Goal: Find contact information: Find contact information

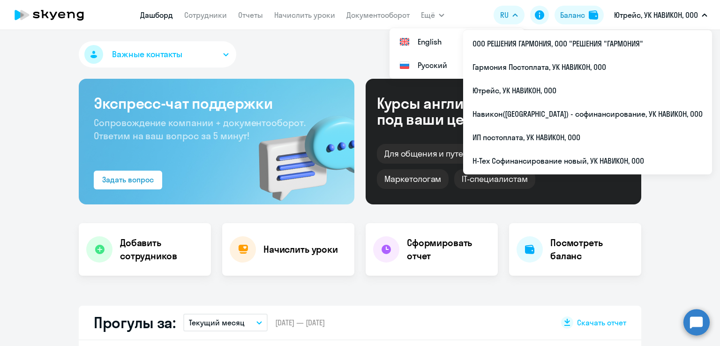
select select "30"
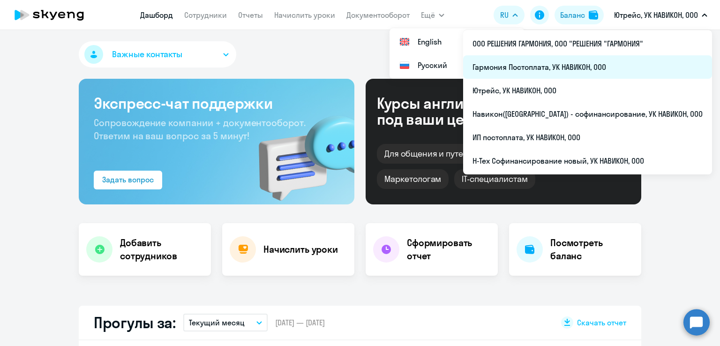
click at [544, 71] on li "Гармония Постоплата, УК НАВИКОН, ООО" at bounding box center [587, 66] width 249 height 23
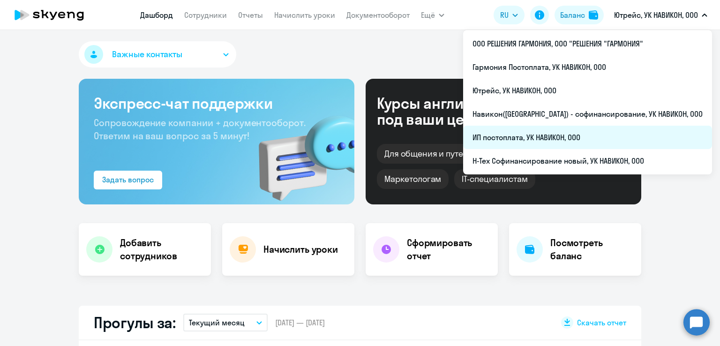
select select "30"
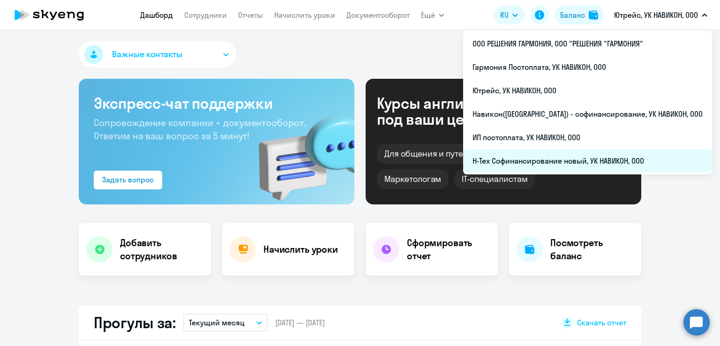
click at [591, 158] on li "Н-Тех Софинансирование новый, УК НАВИКОН, ООО" at bounding box center [587, 160] width 249 height 23
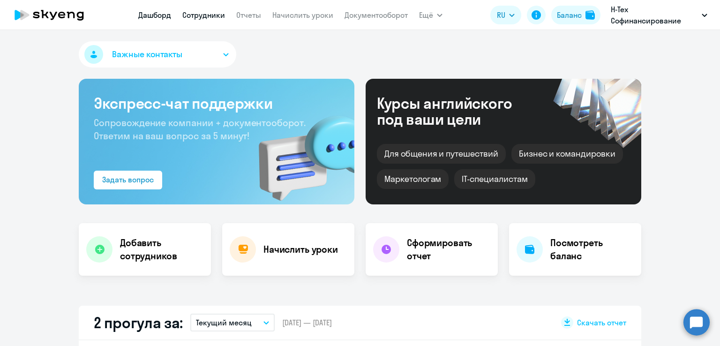
click at [205, 15] on link "Сотрудники" at bounding box center [203, 14] width 43 height 9
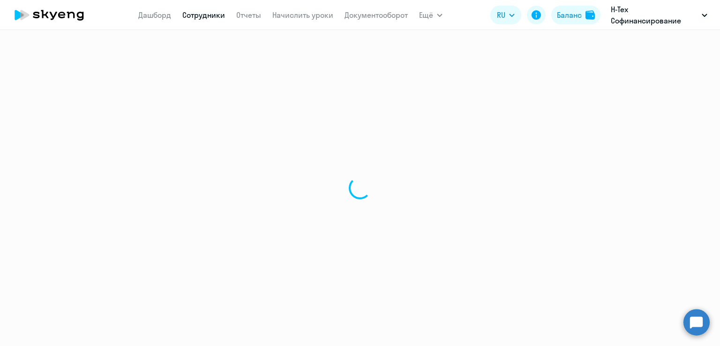
select select "30"
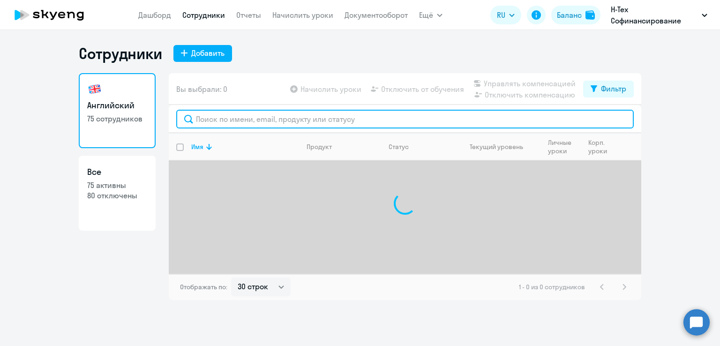
click at [240, 120] on input "text" at bounding box center [405, 119] width 458 height 19
paste input "[PERSON_NAME]"
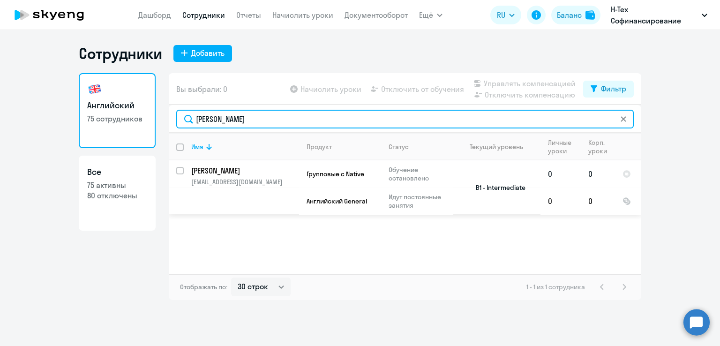
type input "[PERSON_NAME]"
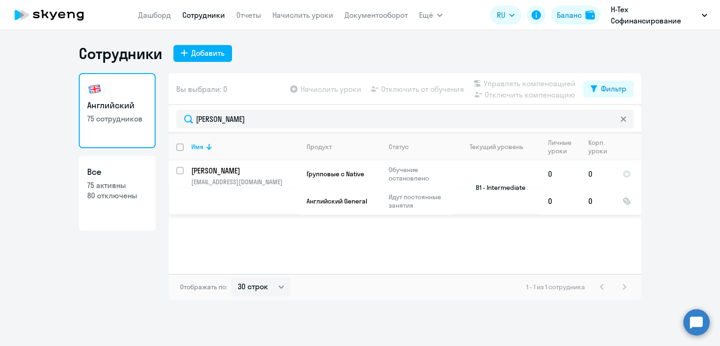
click at [180, 171] on input "select row 1519253" at bounding box center [185, 176] width 19 height 19
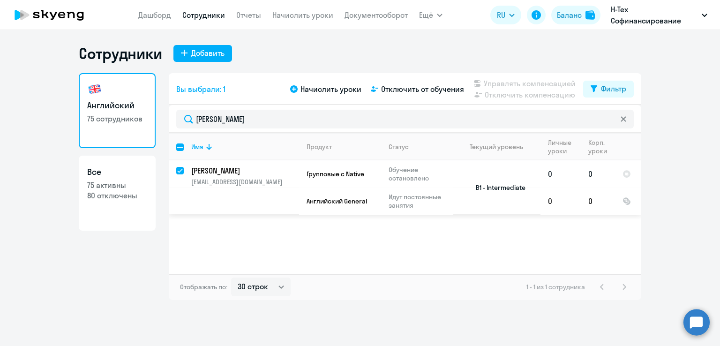
click at [180, 171] on input "deselect row 1519253" at bounding box center [185, 176] width 19 height 19
checkbox input "false"
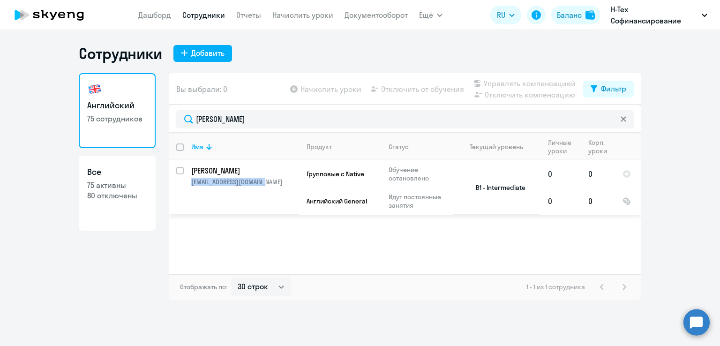
drag, startPoint x: 277, startPoint y: 181, endPoint x: 189, endPoint y: 182, distance: 87.2
click at [189, 182] on td "[PERSON_NAME] [PERSON_NAME][EMAIL_ADDRESS][DOMAIN_NAME]" at bounding box center [241, 187] width 115 height 54
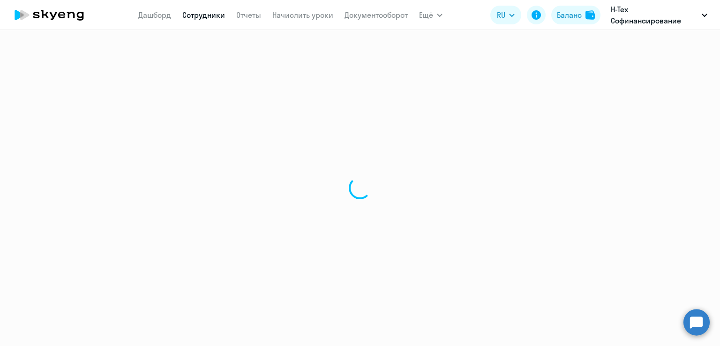
select select "english"
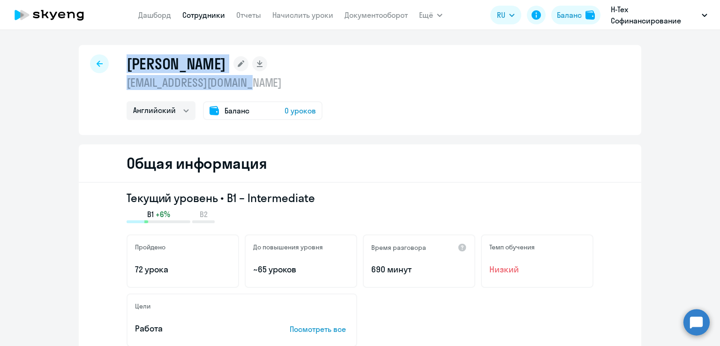
drag, startPoint x: 267, startPoint y: 82, endPoint x: 110, endPoint y: 84, distance: 157.1
click at [110, 84] on div "[PERSON_NAME] [EMAIL_ADDRESS][DOMAIN_NAME] Английский Баланс 0 уроков" at bounding box center [360, 90] width 563 height 90
click at [270, 86] on p "[EMAIL_ADDRESS][DOMAIN_NAME]" at bounding box center [225, 82] width 196 height 15
drag, startPoint x: 265, startPoint y: 85, endPoint x: 119, endPoint y: 84, distance: 146.3
click at [119, 84] on div "[PERSON_NAME] [EMAIL_ADDRESS][DOMAIN_NAME] Английский Баланс 0 уроков" at bounding box center [360, 90] width 563 height 90
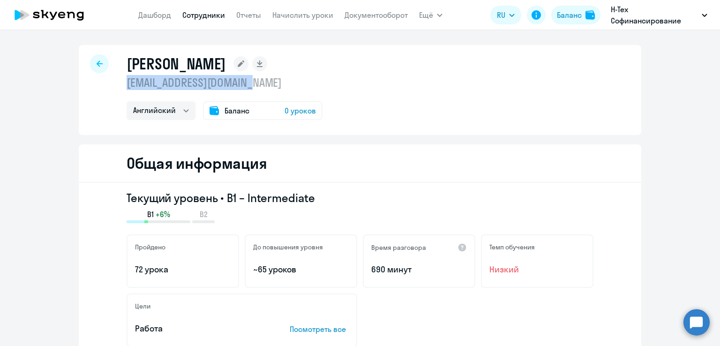
copy p "[EMAIL_ADDRESS][DOMAIN_NAME]"
click at [209, 17] on link "Сотрудники" at bounding box center [203, 14] width 43 height 9
select select "30"
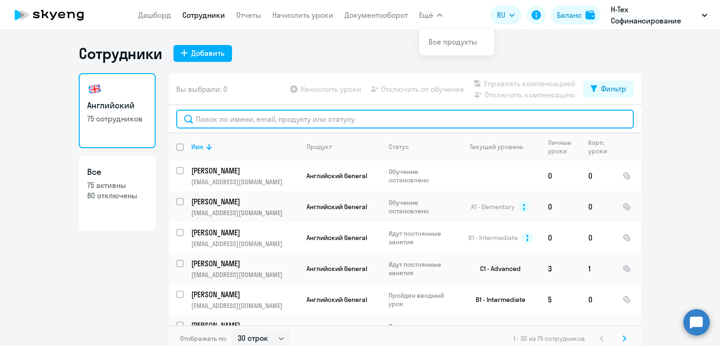
click at [201, 126] on input "text" at bounding box center [405, 119] width 458 height 19
paste input "[PERSON_NAME]"
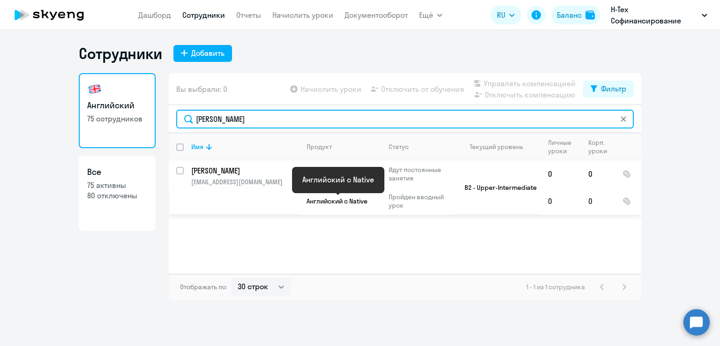
type input "[PERSON_NAME]"
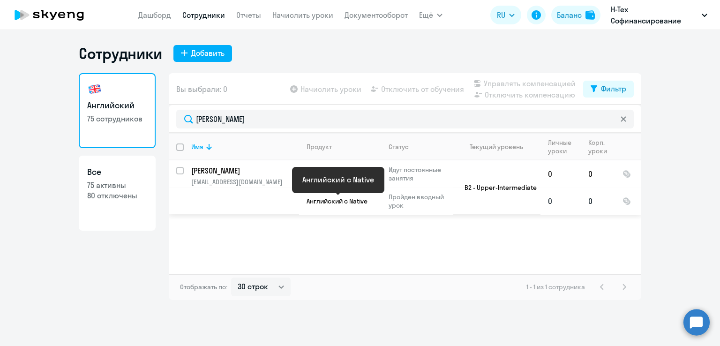
click at [360, 203] on span "Английский с Native" at bounding box center [337, 201] width 61 height 8
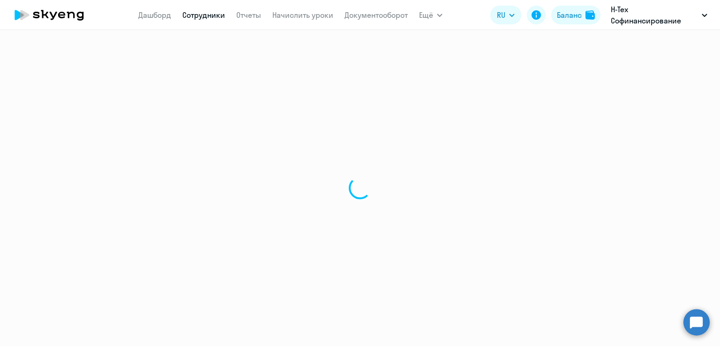
select select "english"
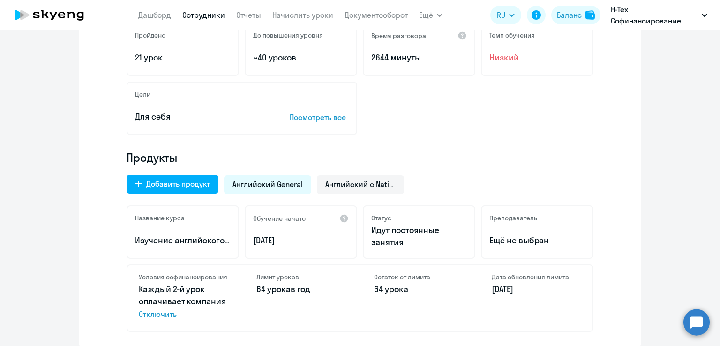
scroll to position [213, 0]
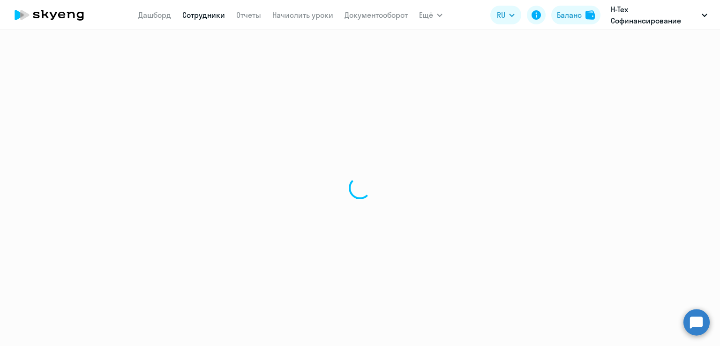
select select "30"
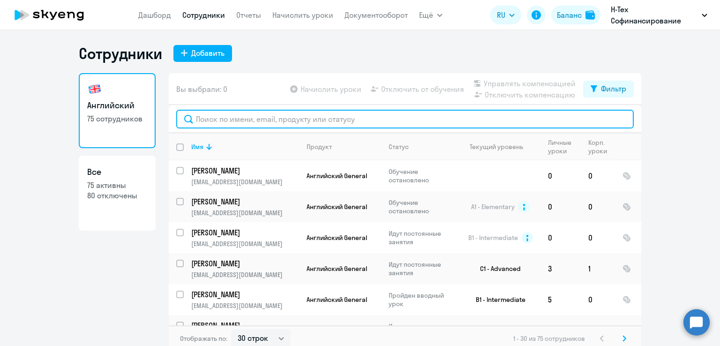
click at [259, 122] on input "text" at bounding box center [405, 119] width 458 height 19
paste input "[PERSON_NAME]"
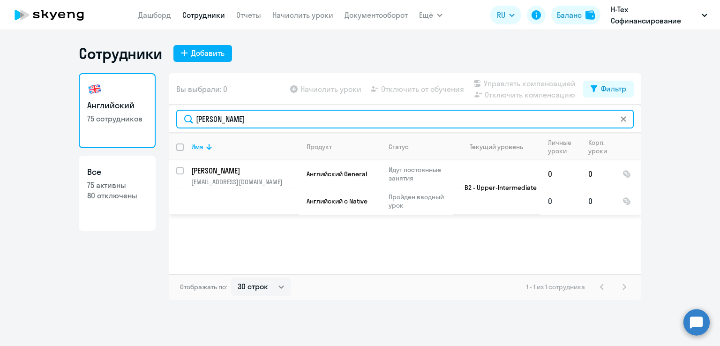
type input "[PERSON_NAME]"
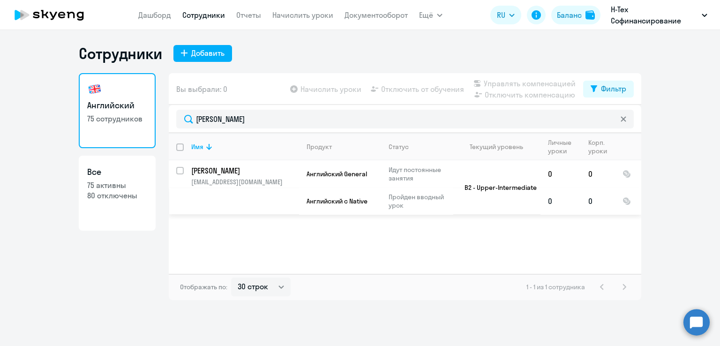
click at [357, 206] on td "Английский с Native" at bounding box center [340, 201] width 82 height 27
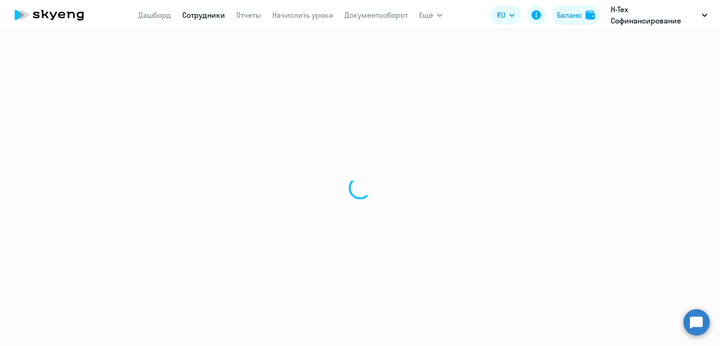
select select "english"
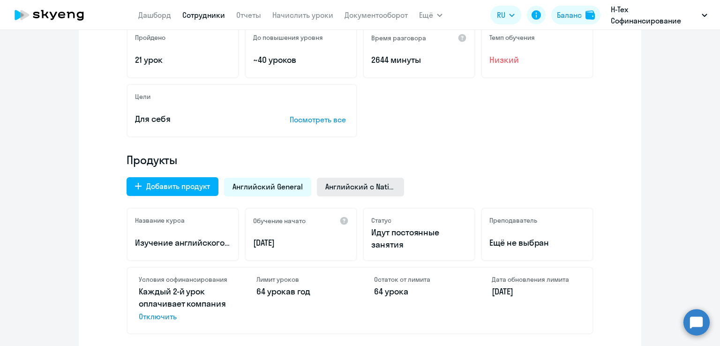
scroll to position [210, 0]
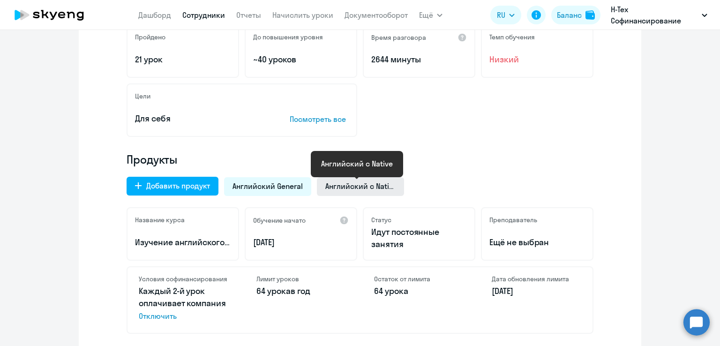
click at [358, 188] on span "Английский с Native" at bounding box center [360, 186] width 70 height 10
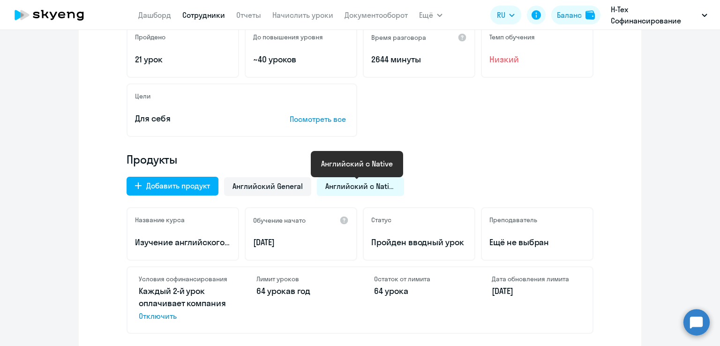
click at [340, 187] on span "Английский с Native" at bounding box center [360, 186] width 70 height 10
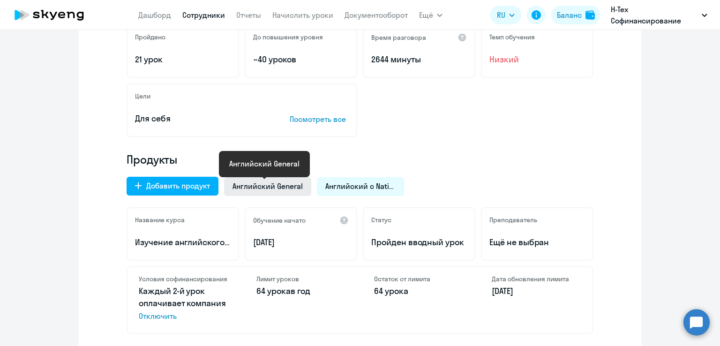
click at [263, 190] on span "Английский General" at bounding box center [268, 186] width 70 height 10
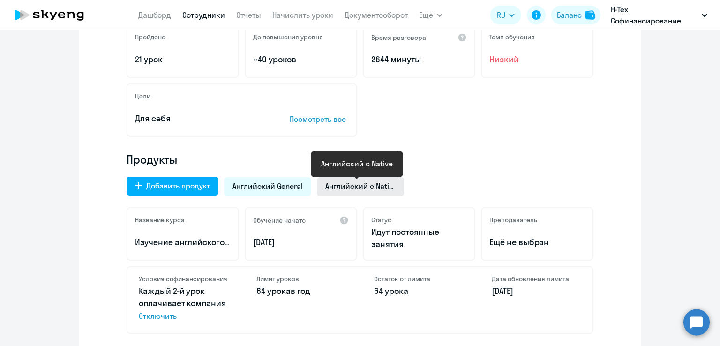
click at [347, 188] on span "Английский с Native" at bounding box center [360, 186] width 70 height 10
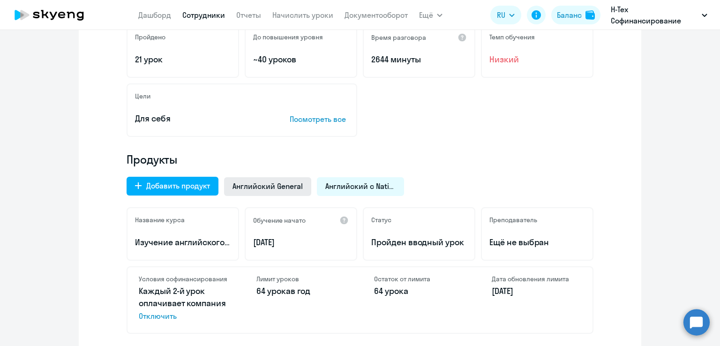
click at [268, 192] on div "Английский General" at bounding box center [267, 186] width 87 height 19
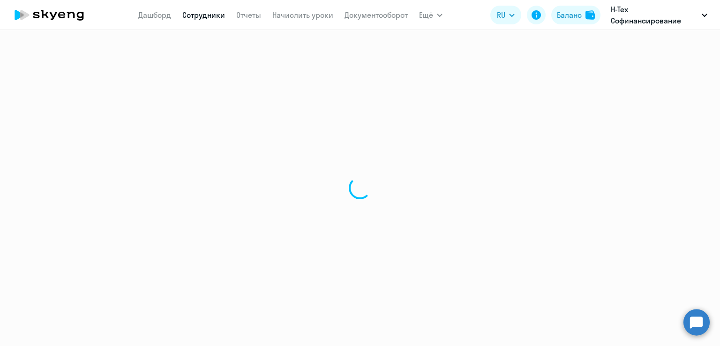
select select "30"
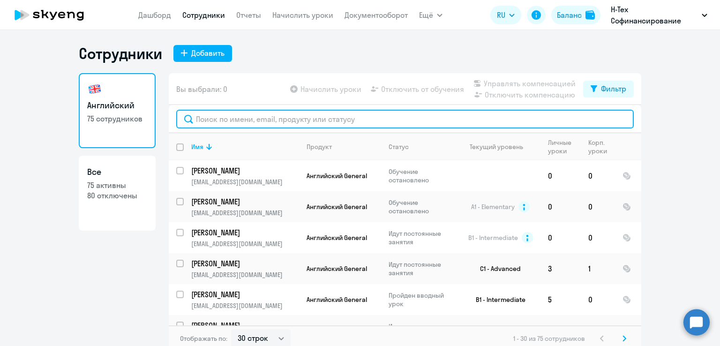
click at [221, 123] on input "text" at bounding box center [405, 119] width 458 height 19
paste input "[PERSON_NAME]"
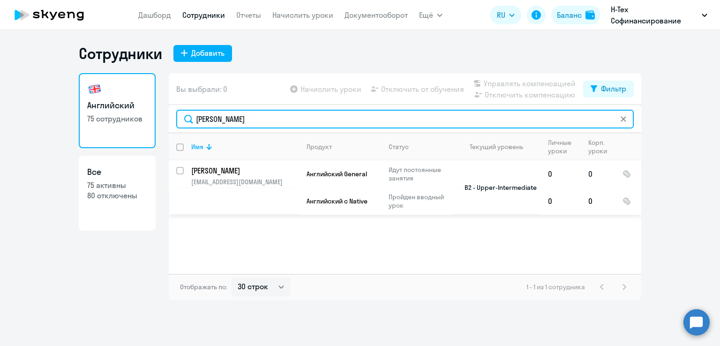
type input "[PERSON_NAME]"
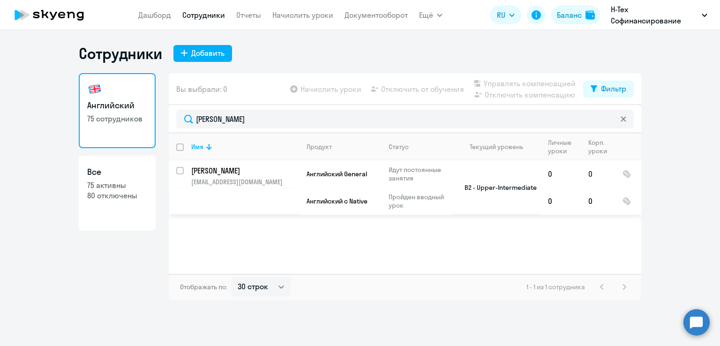
click at [182, 171] on input "select row 5641996" at bounding box center [185, 176] width 19 height 19
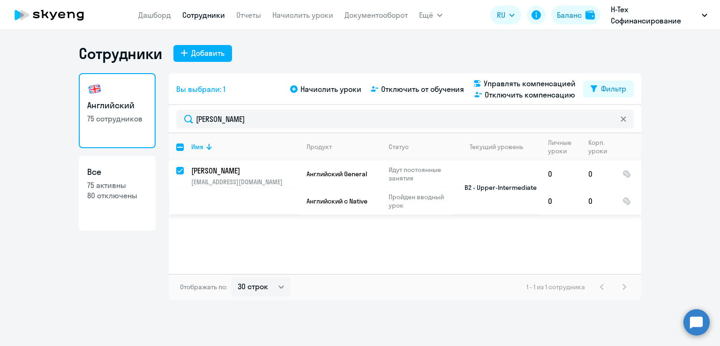
click at [180, 170] on input "deselect row 5641996" at bounding box center [185, 176] width 19 height 19
checkbox input "false"
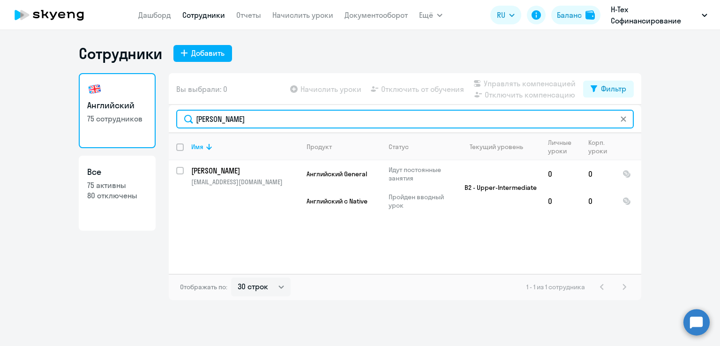
drag, startPoint x: 239, startPoint y: 118, endPoint x: 173, endPoint y: 117, distance: 66.1
click at [173, 117] on div "[PERSON_NAME]" at bounding box center [405, 119] width 473 height 28
paste input "ни [PERSON_NAME]"
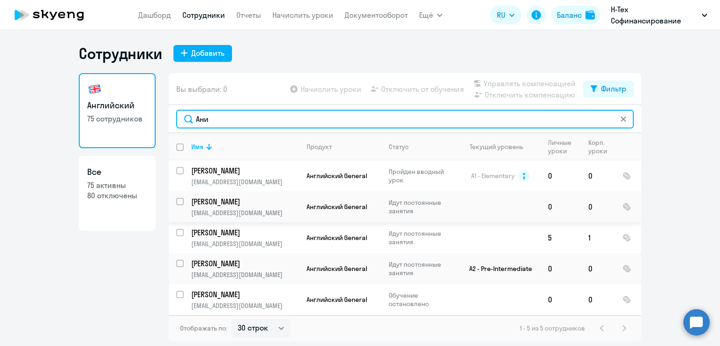
type input "Ани"
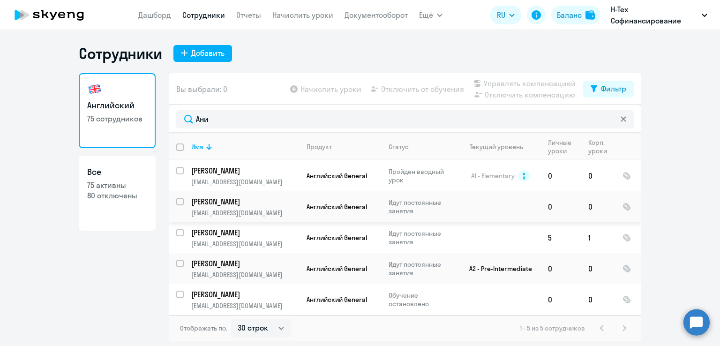
click at [259, 204] on p "[PERSON_NAME]" at bounding box center [244, 201] width 106 height 10
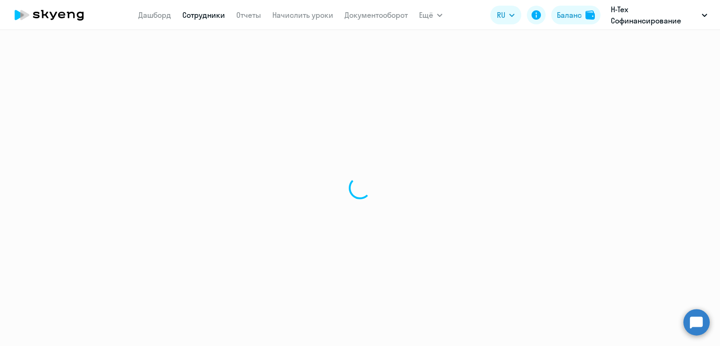
select select "english"
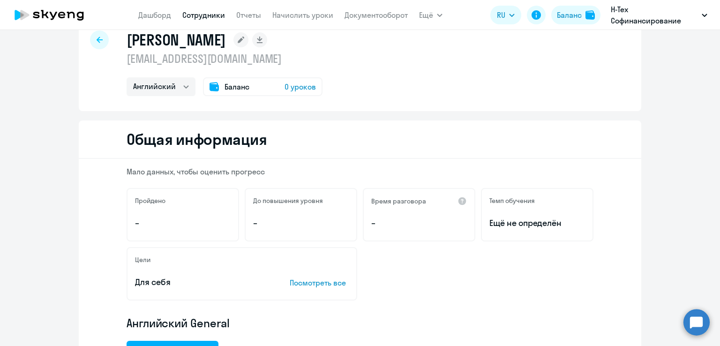
scroll to position [23, 0]
click at [97, 44] on div at bounding box center [99, 40] width 19 height 19
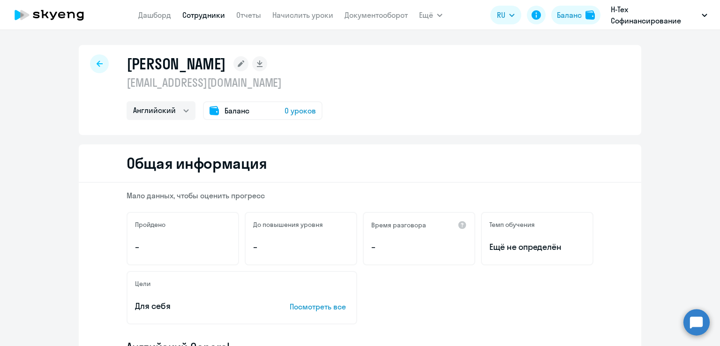
select select "30"
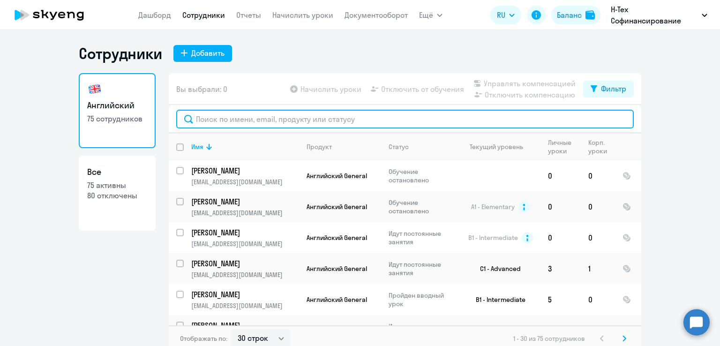
click at [227, 120] on input "text" at bounding box center [405, 119] width 458 height 19
paste input "[PERSON_NAME]"
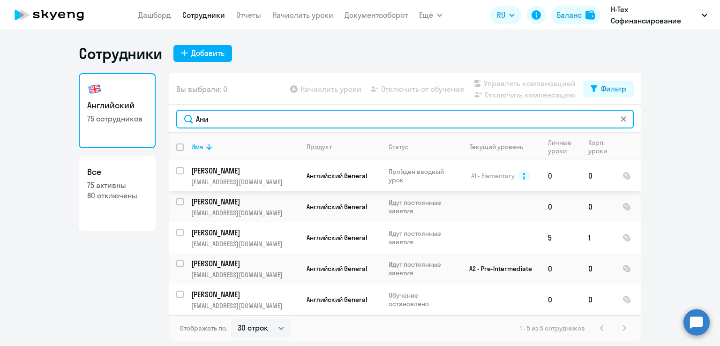
type input "Ани"
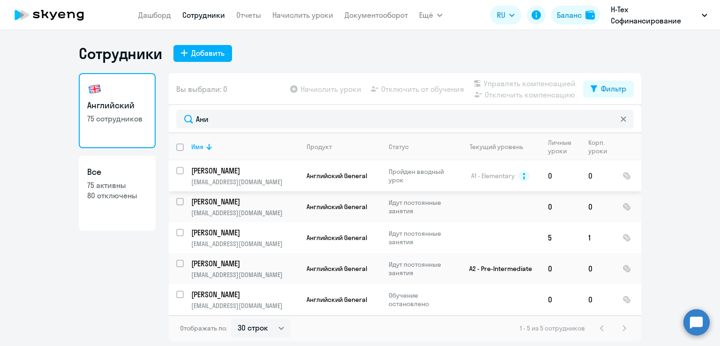
click at [283, 169] on p "[PERSON_NAME]" at bounding box center [244, 170] width 106 height 10
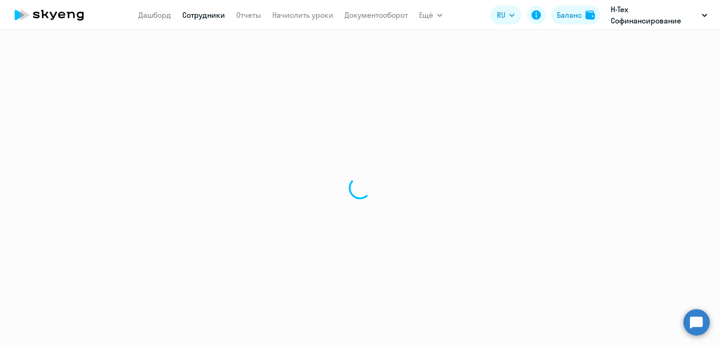
select select "english"
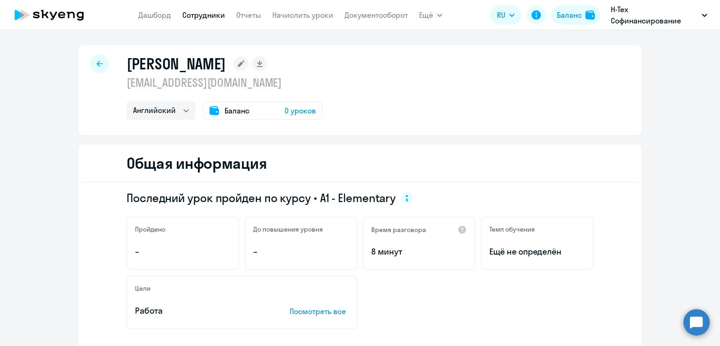
click at [98, 67] on div at bounding box center [99, 63] width 19 height 19
select select "30"
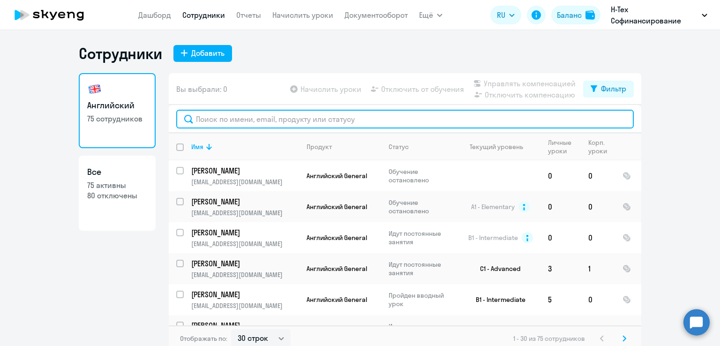
click at [260, 118] on input "text" at bounding box center [405, 119] width 458 height 19
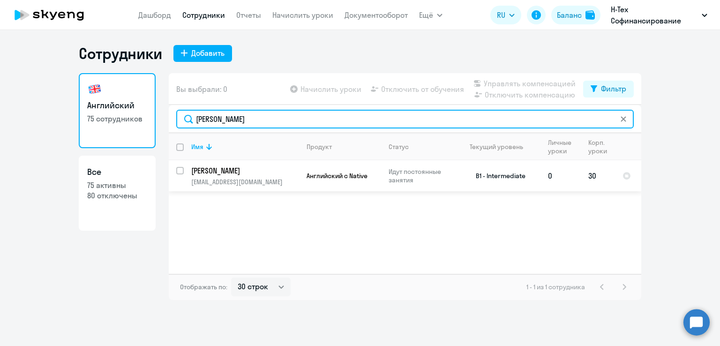
type input "[PERSON_NAME]"
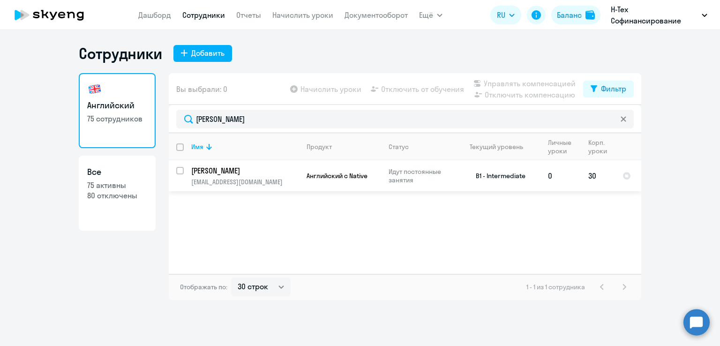
click at [224, 170] on p "[PERSON_NAME]" at bounding box center [244, 170] width 106 height 10
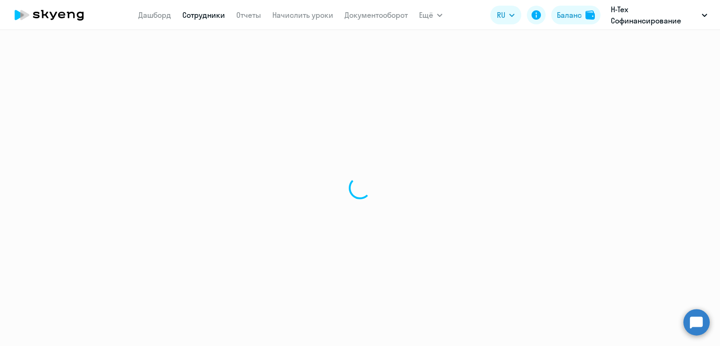
select select "english"
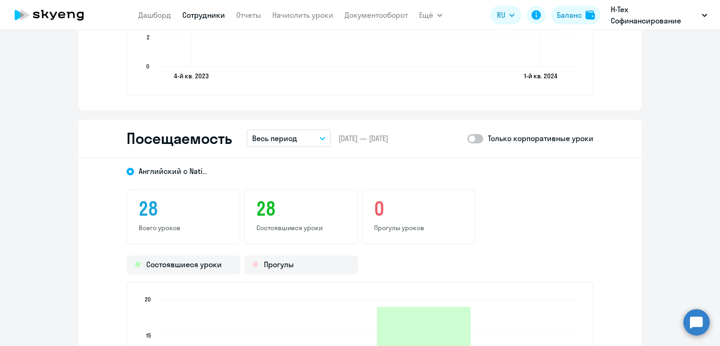
scroll to position [1132, 0]
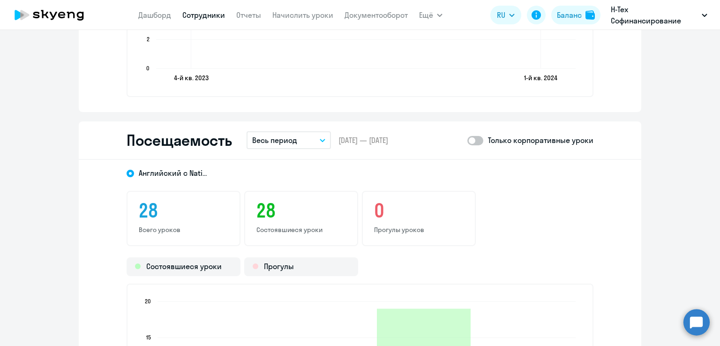
click at [322, 138] on button "Весь период" at bounding box center [289, 140] width 84 height 18
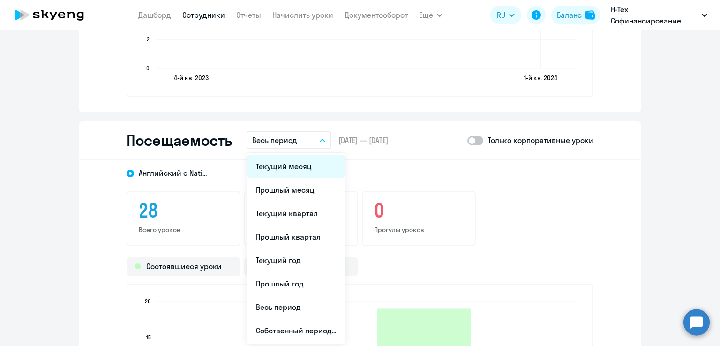
click at [292, 173] on li "Текущий месяц" at bounding box center [296, 166] width 99 height 23
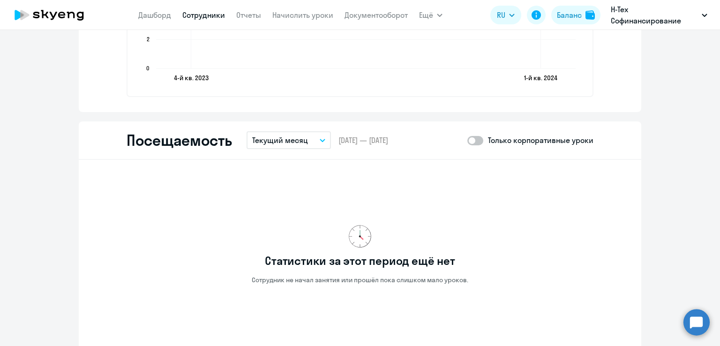
click at [309, 140] on button "Текущий месяц" at bounding box center [289, 140] width 84 height 18
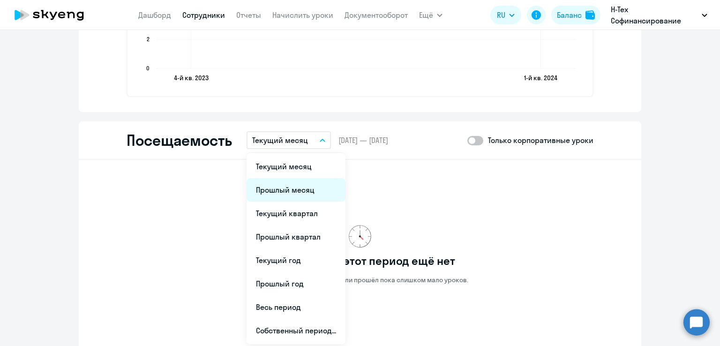
click at [286, 186] on li "Прошлый месяц" at bounding box center [296, 189] width 99 height 23
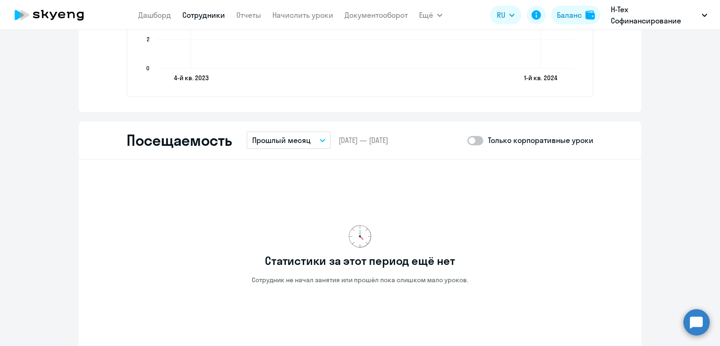
click at [301, 143] on p "Прошлый месяц" at bounding box center [281, 140] width 59 height 11
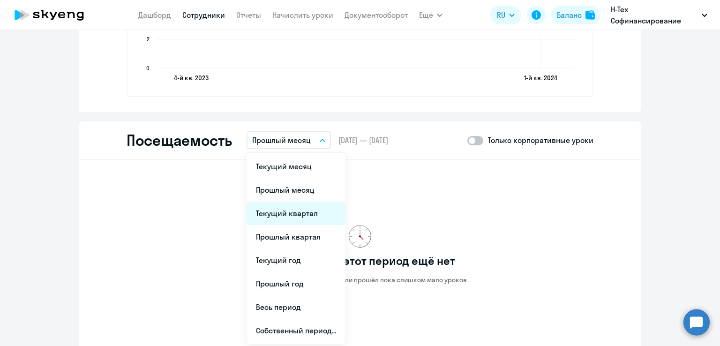
click at [292, 208] on li "Текущий квартал" at bounding box center [296, 213] width 99 height 23
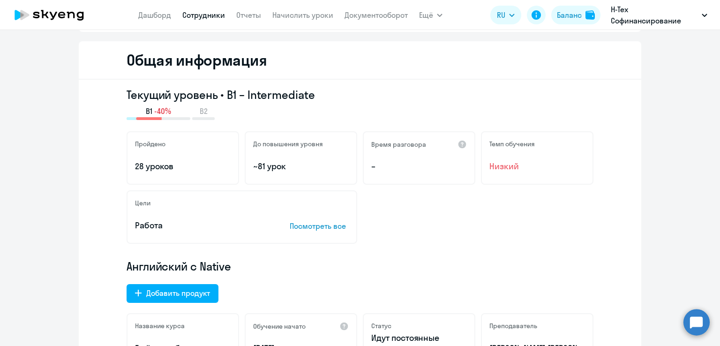
scroll to position [0, 0]
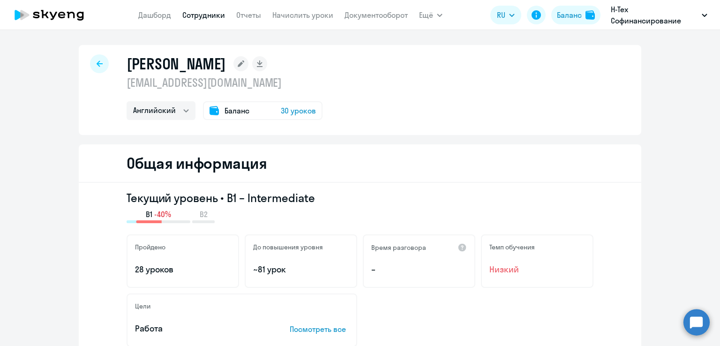
click at [97, 66] on icon at bounding box center [100, 63] width 6 height 7
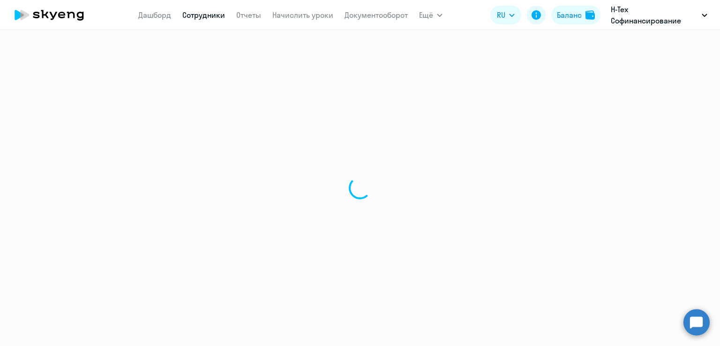
select select "30"
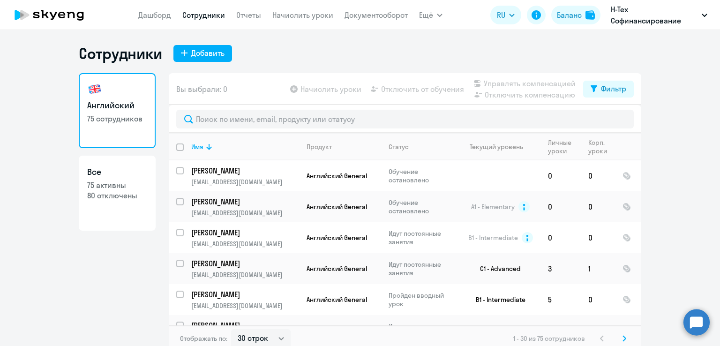
click at [111, 184] on p "75 активны" at bounding box center [117, 185] width 60 height 10
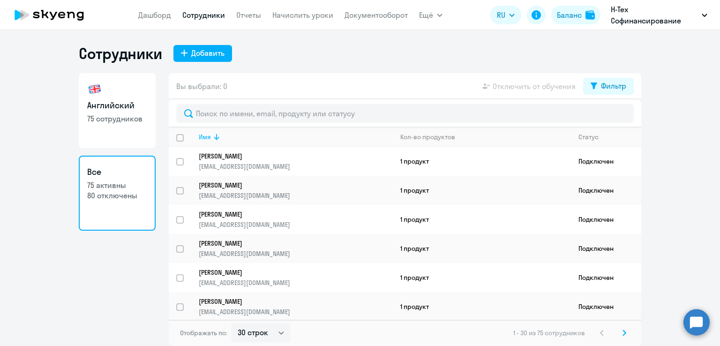
click at [211, 137] on icon at bounding box center [216, 136] width 11 height 11
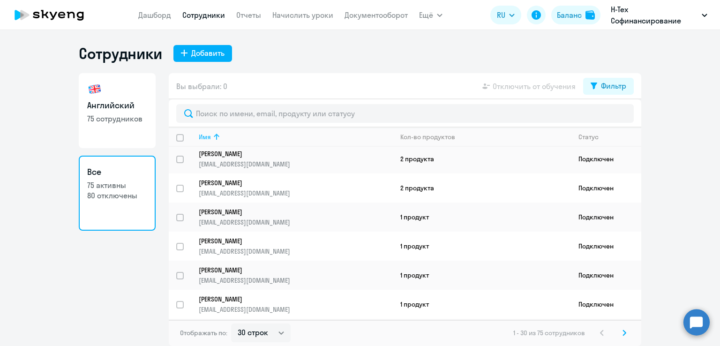
scroll to position [710, 0]
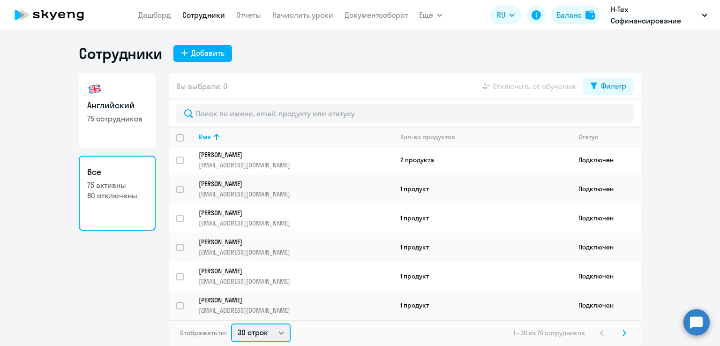
click at [283, 336] on select "30 строк 50 строк 100 строк" at bounding box center [261, 332] width 60 height 19
select select "100"
click at [231, 323] on select "30 строк 50 строк 100 строк" at bounding box center [261, 332] width 60 height 19
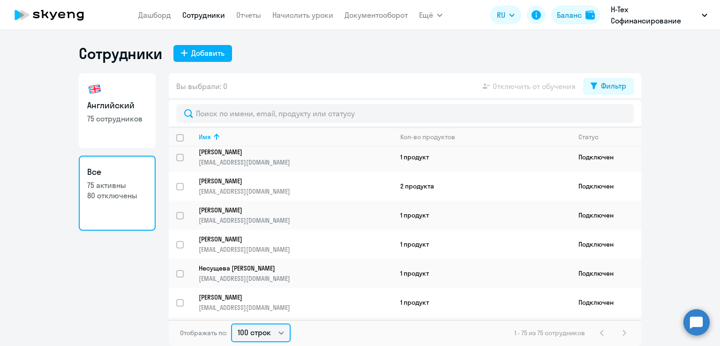
scroll to position [1255, 0]
click at [234, 185] on p "[PERSON_NAME]" at bounding box center [289, 180] width 181 height 8
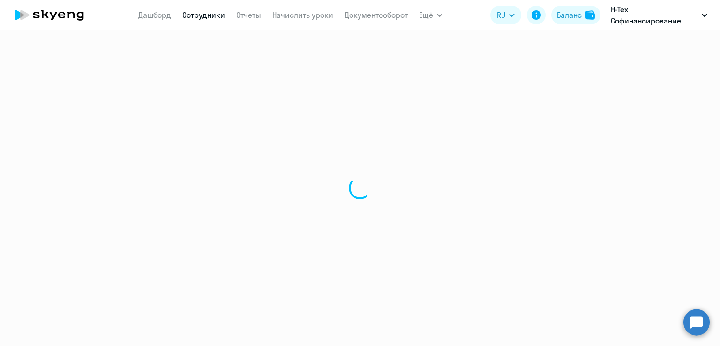
select select "english"
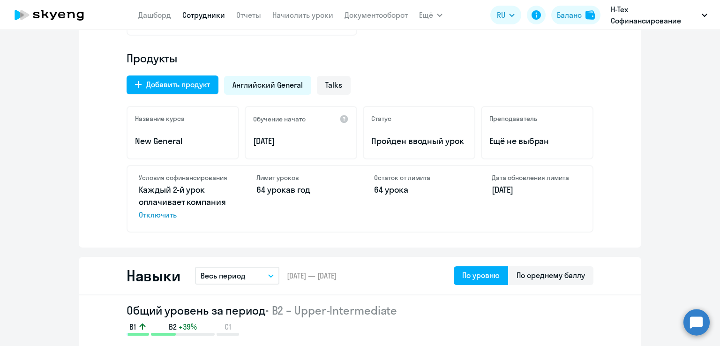
scroll to position [312, 0]
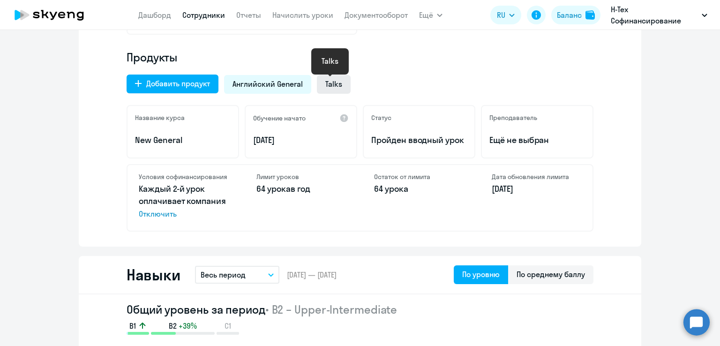
click at [332, 83] on span "Talks" at bounding box center [333, 84] width 17 height 10
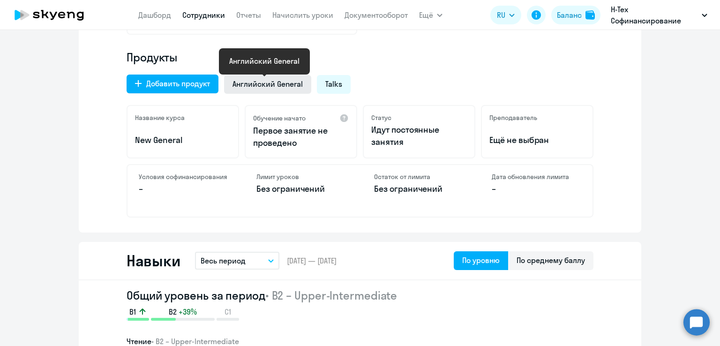
click at [293, 83] on span "Английский General" at bounding box center [268, 84] width 70 height 10
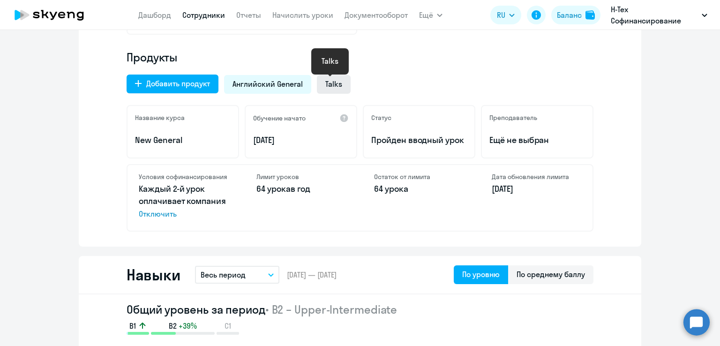
click at [331, 83] on span "Talks" at bounding box center [333, 84] width 17 height 10
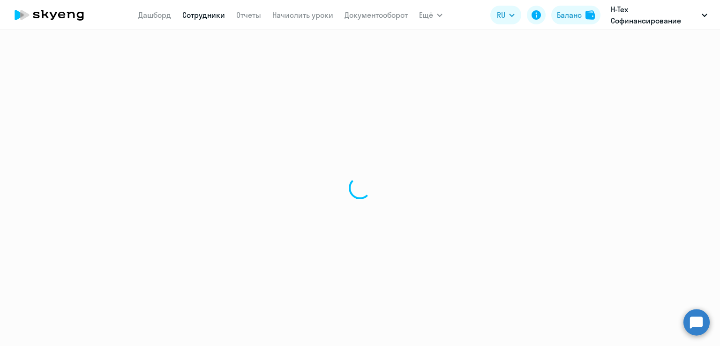
select select "30"
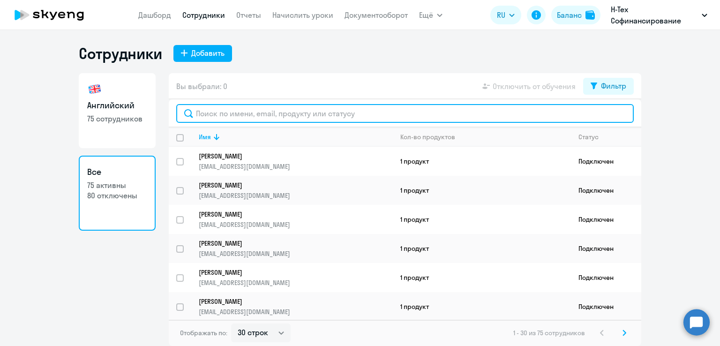
click at [203, 113] on input "text" at bounding box center [405, 113] width 458 height 19
paste input "[PERSON_NAME]"
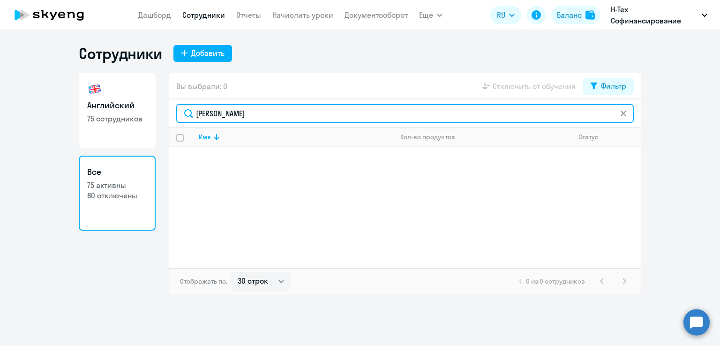
drag, startPoint x: 219, startPoint y: 113, endPoint x: 285, endPoint y: 114, distance: 66.1
click at [285, 114] on input "[PERSON_NAME]" at bounding box center [405, 113] width 458 height 19
type input "[PERSON_NAME]"
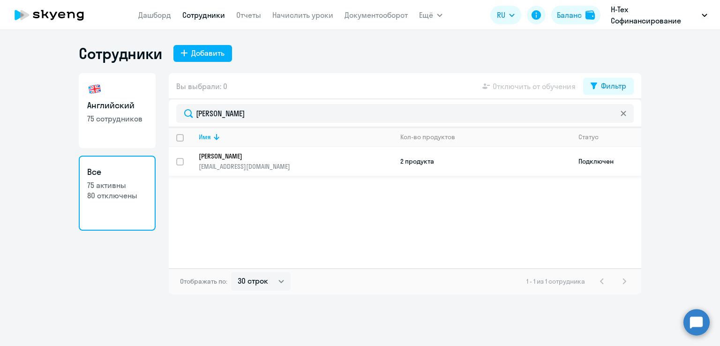
click at [420, 163] on td "2 продукта" at bounding box center [482, 161] width 178 height 29
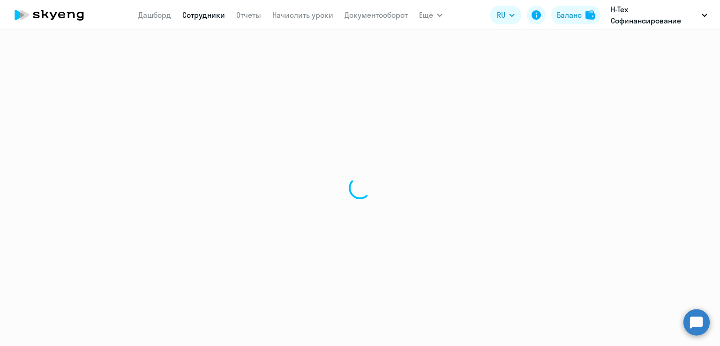
select select "english"
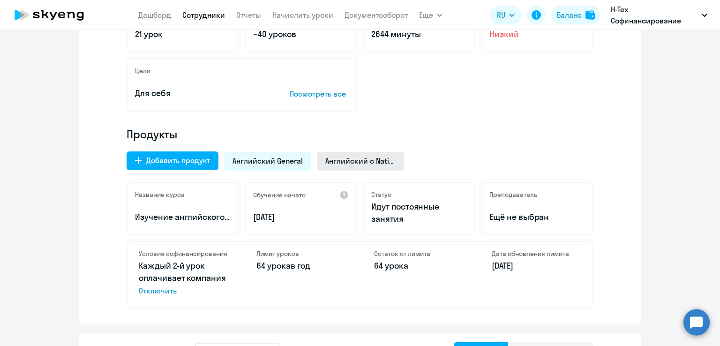
scroll to position [237, 0]
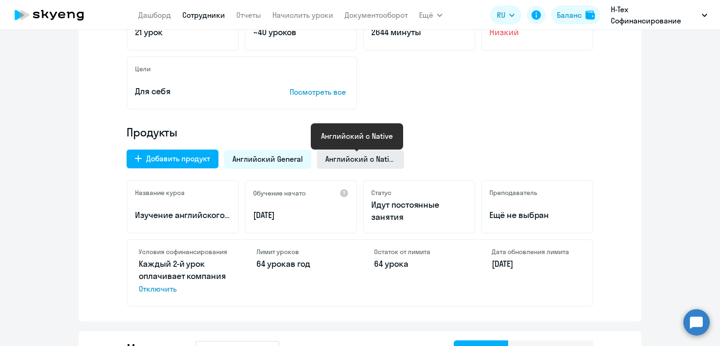
click at [338, 160] on span "Английский с Native" at bounding box center [360, 159] width 70 height 10
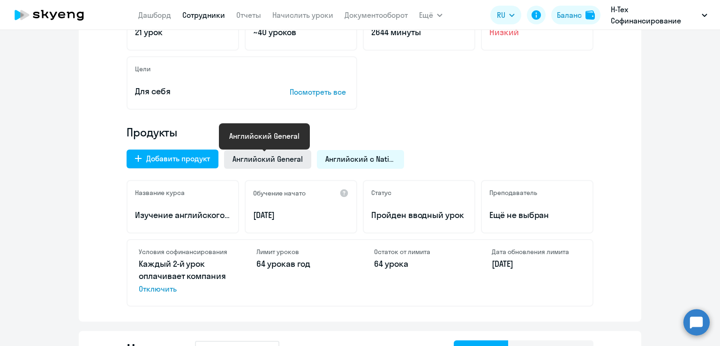
click at [261, 155] on span "Английский General" at bounding box center [268, 159] width 70 height 10
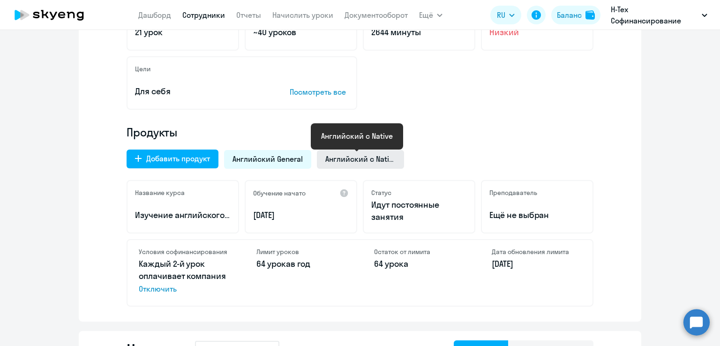
click at [346, 155] on span "Английский с Native" at bounding box center [360, 159] width 70 height 10
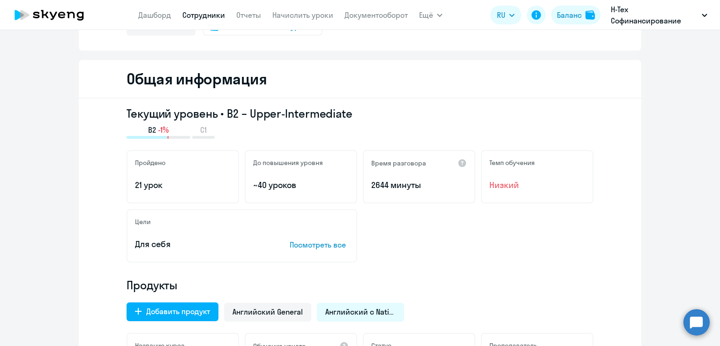
scroll to position [0, 0]
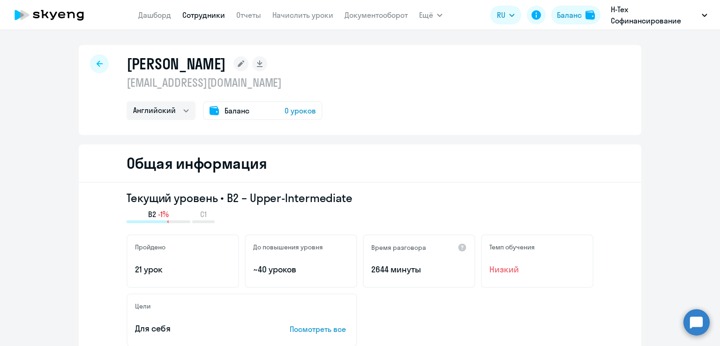
click at [193, 13] on link "Сотрудники" at bounding box center [203, 14] width 43 height 9
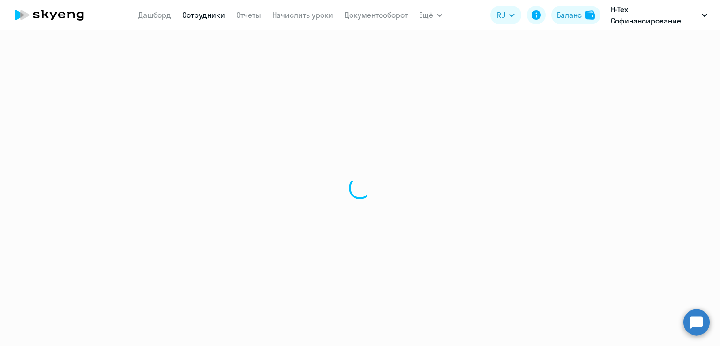
select select "30"
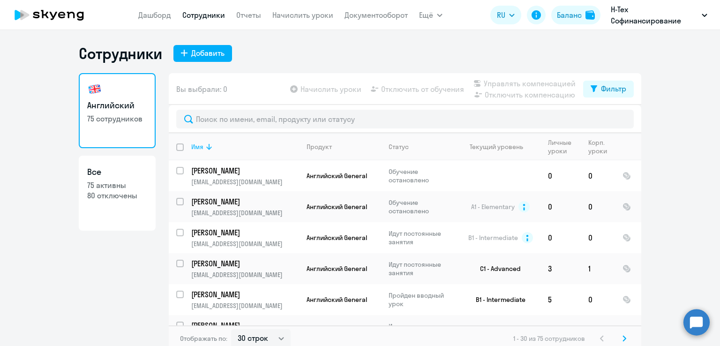
click at [206, 147] on icon at bounding box center [209, 147] width 6 height 6
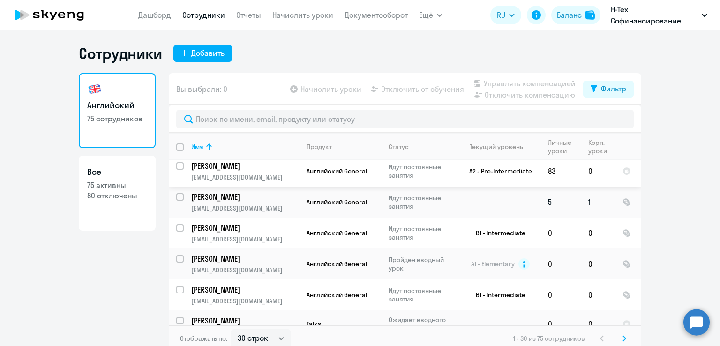
scroll to position [313, 0]
drag, startPoint x: 256, startPoint y: 273, endPoint x: 180, endPoint y: 281, distance: 76.3
click at [184, 280] on td "Егоров Александр [EMAIL_ADDRESS][DOMAIN_NAME]" at bounding box center [241, 264] width 115 height 31
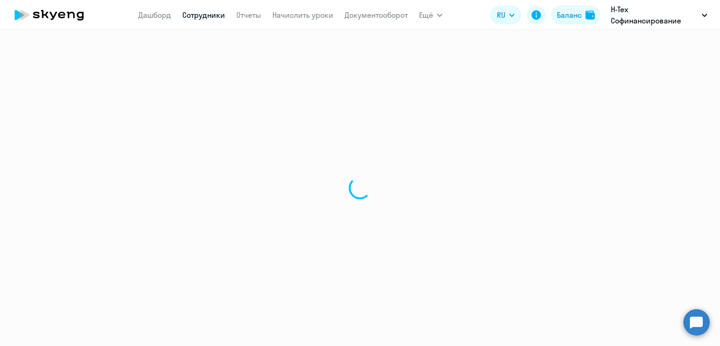
select select "english"
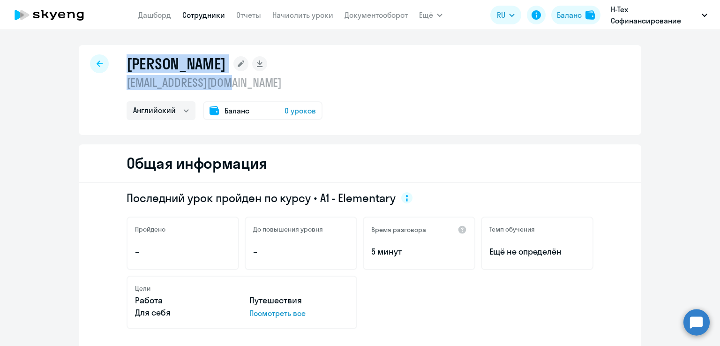
drag, startPoint x: 242, startPoint y: 84, endPoint x: 105, endPoint y: 88, distance: 136.5
click at [105, 88] on div "Егоров Александр [EMAIL_ADDRESS][DOMAIN_NAME] Английский Баланс 0 уроков" at bounding box center [360, 90] width 563 height 90
click at [120, 88] on div "Егоров Александр [EMAIL_ADDRESS][DOMAIN_NAME] Английский Баланс 0 уроков" at bounding box center [360, 90] width 563 height 90
drag, startPoint x: 124, startPoint y: 82, endPoint x: 240, endPoint y: 85, distance: 116.8
click at [240, 85] on p "[EMAIL_ADDRESS][DOMAIN_NAME]" at bounding box center [225, 82] width 196 height 15
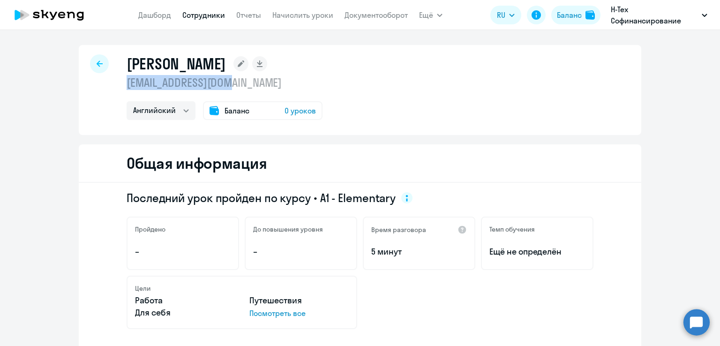
copy p "[EMAIL_ADDRESS][DOMAIN_NAME]"
click at [203, 11] on link "Сотрудники" at bounding box center [203, 14] width 43 height 9
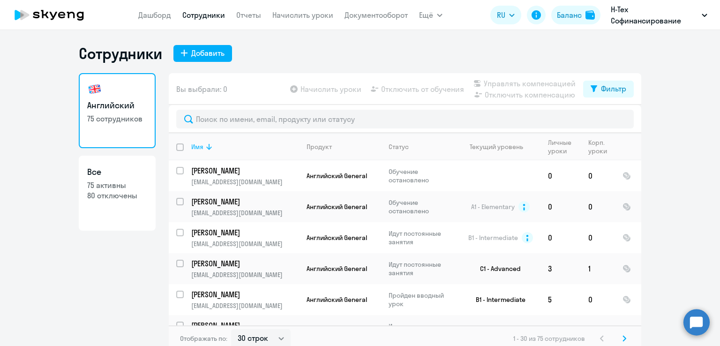
click at [206, 142] on icon at bounding box center [208, 146] width 11 height 11
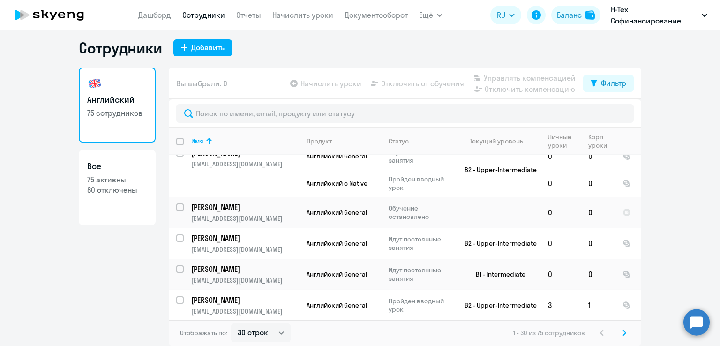
scroll to position [841, 0]
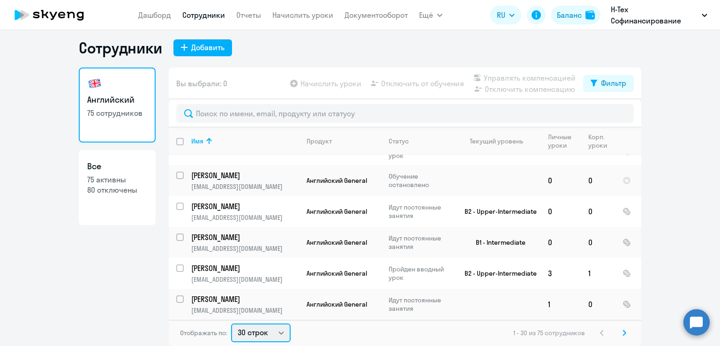
click at [274, 336] on select "30 строк 50 строк 100 строк" at bounding box center [261, 332] width 60 height 19
select select "100"
click at [231, 323] on select "30 строк 50 строк 100 строк" at bounding box center [261, 332] width 60 height 19
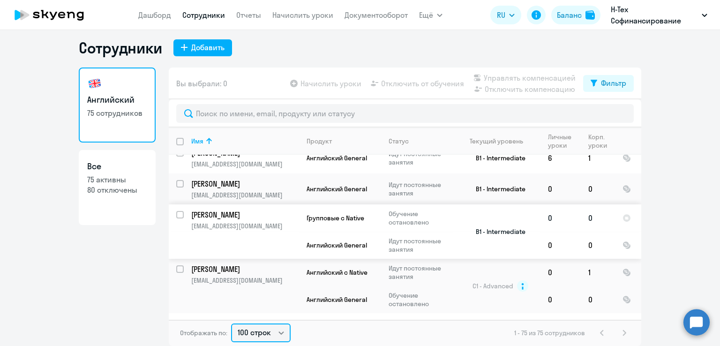
scroll to position [1276, 0]
drag, startPoint x: 276, startPoint y: 216, endPoint x: 184, endPoint y: 218, distance: 91.9
click at [184, 218] on td "[PERSON_NAME] [PERSON_NAME][EMAIL_ADDRESS][DOMAIN_NAME]" at bounding box center [241, 230] width 115 height 54
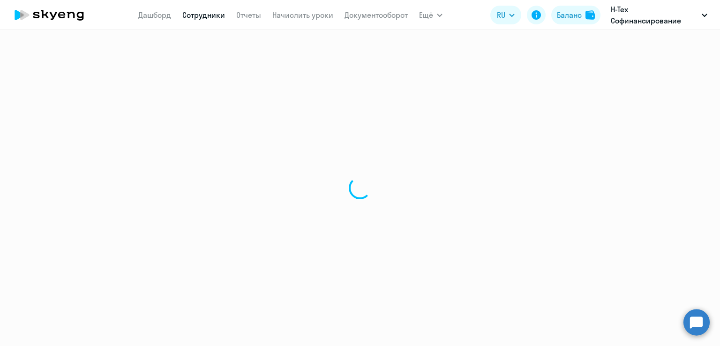
select select "english"
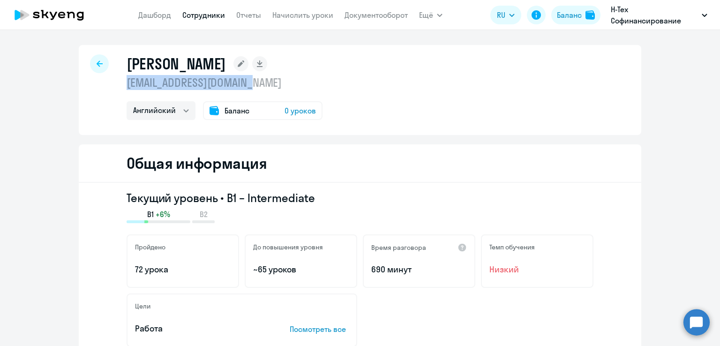
drag, startPoint x: 270, startPoint y: 83, endPoint x: 118, endPoint y: 83, distance: 151.9
click at [118, 83] on div "[PERSON_NAME] [EMAIL_ADDRESS][DOMAIN_NAME] Английский Баланс 0 уроков" at bounding box center [360, 90] width 563 height 90
copy p "[EMAIL_ADDRESS][DOMAIN_NAME]"
click at [100, 67] on div at bounding box center [99, 63] width 19 height 19
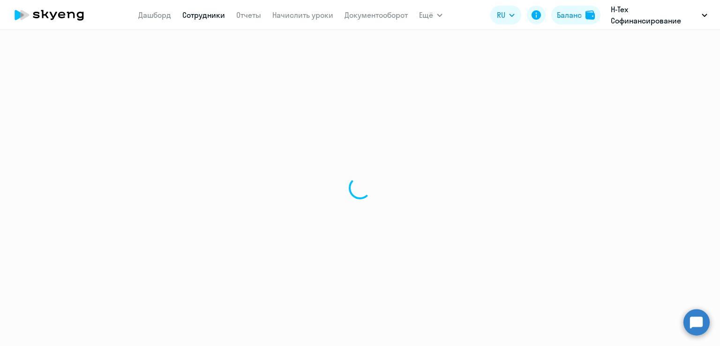
select select "30"
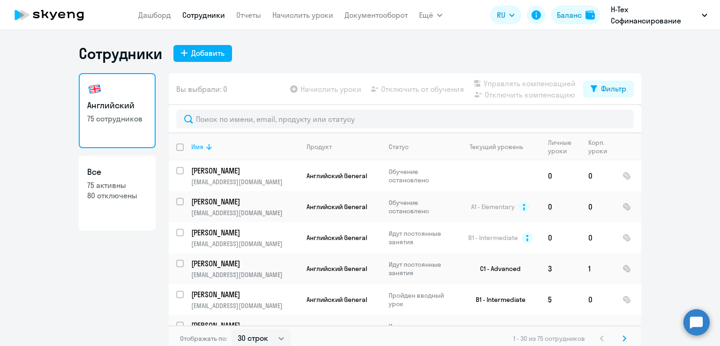
click at [203, 146] on icon at bounding box center [208, 146] width 11 height 11
click at [206, 146] on icon at bounding box center [209, 146] width 6 height 6
click at [203, 146] on icon at bounding box center [208, 146] width 11 height 11
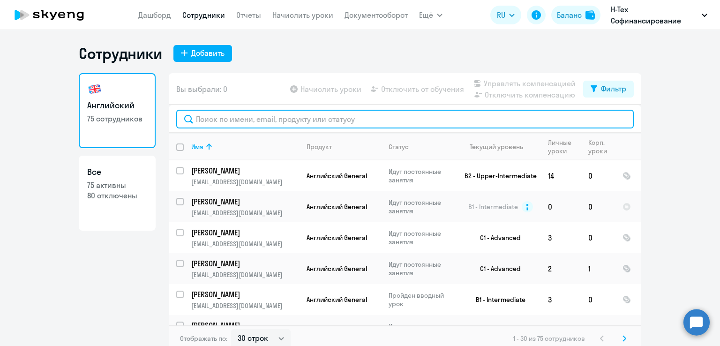
click at [234, 115] on input "text" at bounding box center [405, 119] width 458 height 19
paste input "[PERSON_NAME]"
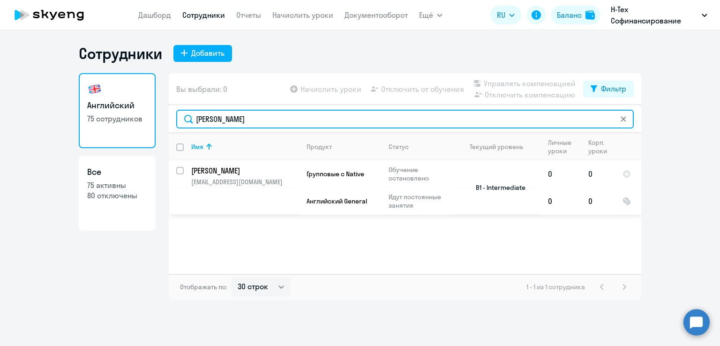
type input "[PERSON_NAME]"
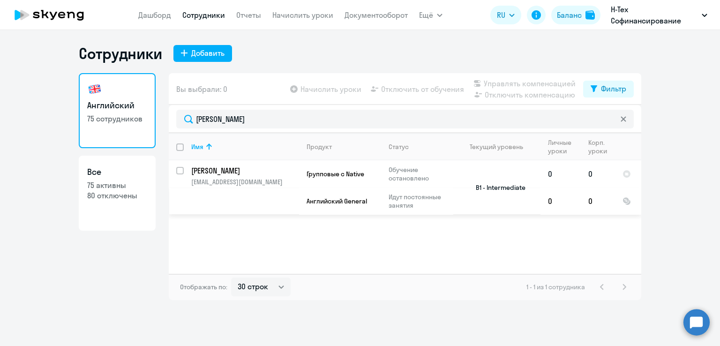
click at [235, 169] on p "[PERSON_NAME]" at bounding box center [244, 170] width 106 height 10
select select "english"
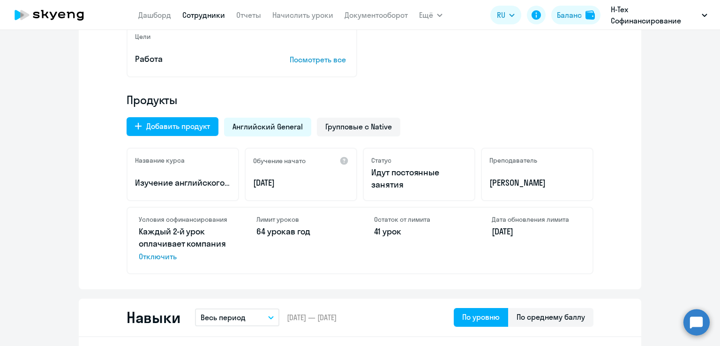
scroll to position [278, 0]
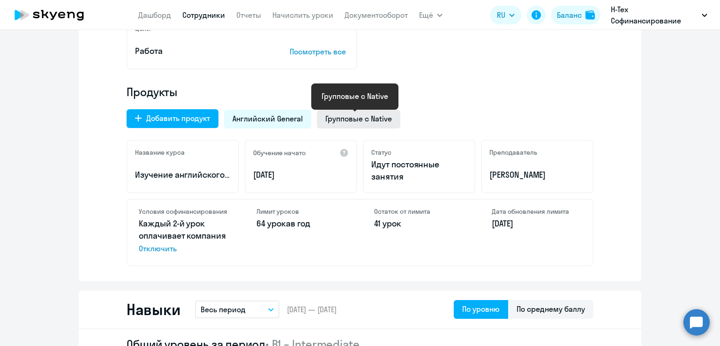
click at [354, 118] on span "Групповые с Native" at bounding box center [358, 118] width 67 height 10
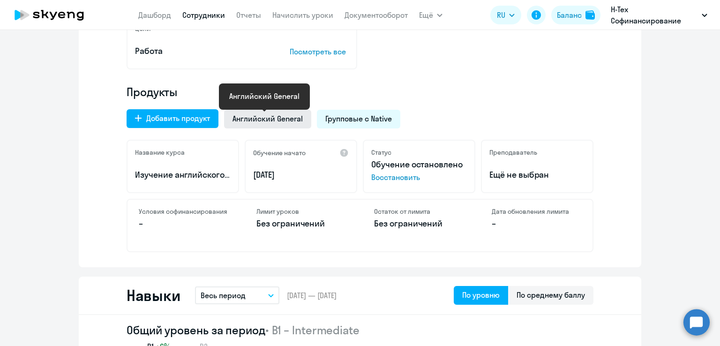
click at [255, 117] on span "Английский General" at bounding box center [268, 118] width 70 height 10
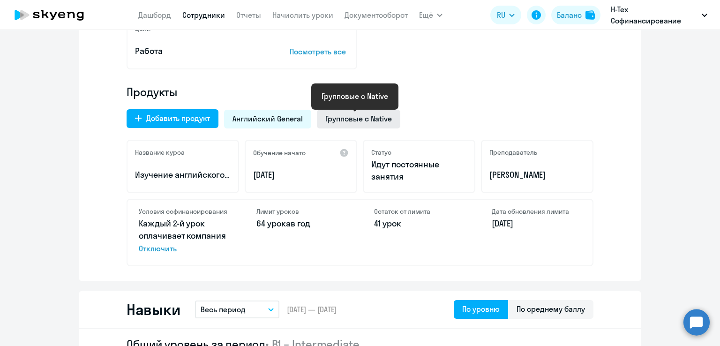
click at [351, 119] on span "Групповые с Native" at bounding box center [358, 118] width 67 height 10
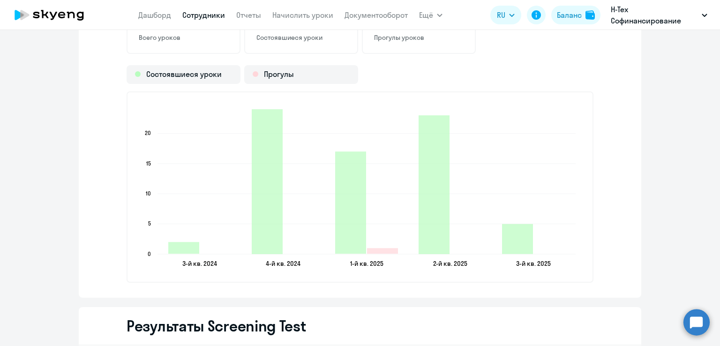
scroll to position [1326, 0]
click at [407, 42] on div "1 Прогулы уроков" at bounding box center [419, 25] width 114 height 55
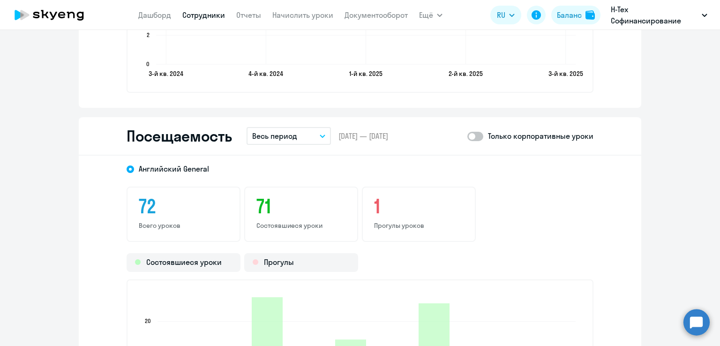
scroll to position [1136, 0]
click at [275, 257] on div "Прогулы" at bounding box center [301, 263] width 114 height 19
click at [195, 259] on div "Состоявшиеся уроки" at bounding box center [184, 263] width 114 height 19
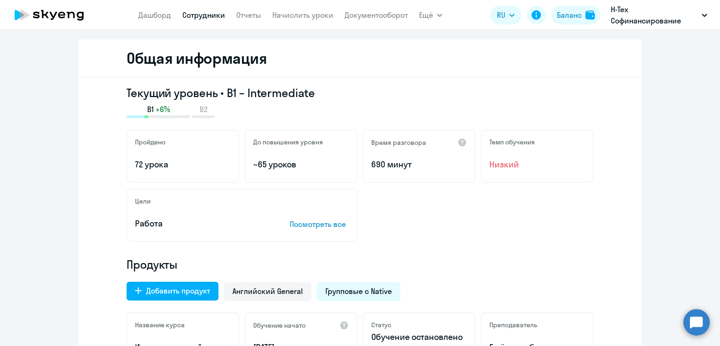
scroll to position [0, 0]
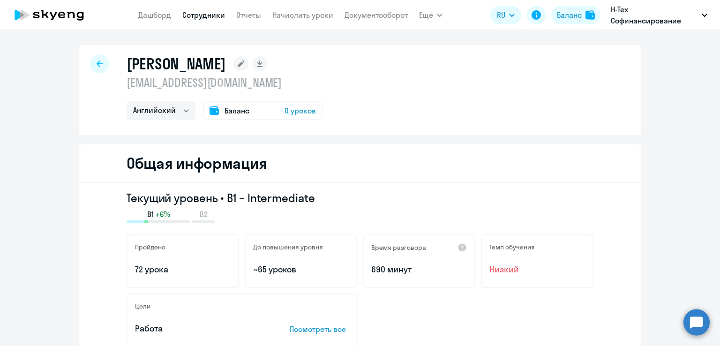
click at [97, 64] on icon at bounding box center [100, 63] width 6 height 7
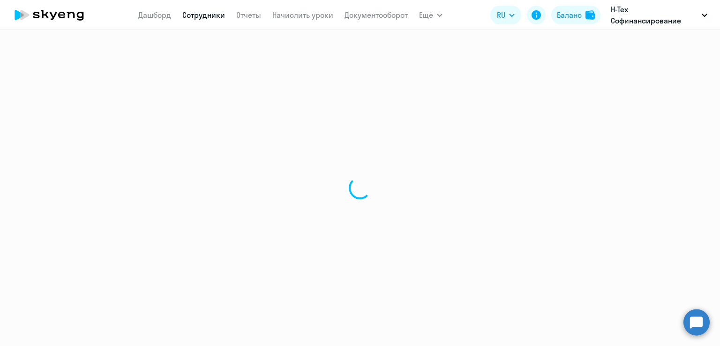
select select "30"
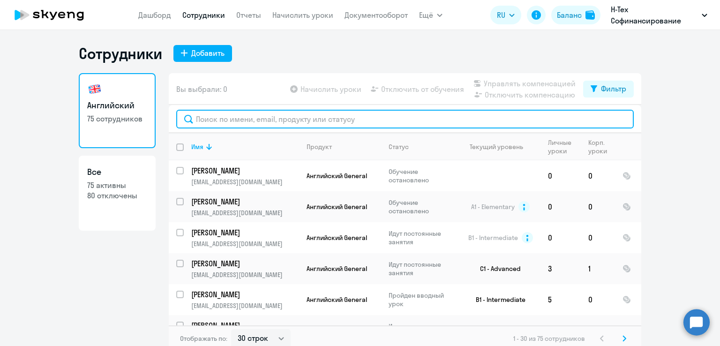
click at [332, 115] on input "text" at bounding box center [405, 119] width 458 height 19
paste input "[PERSON_NAME]"
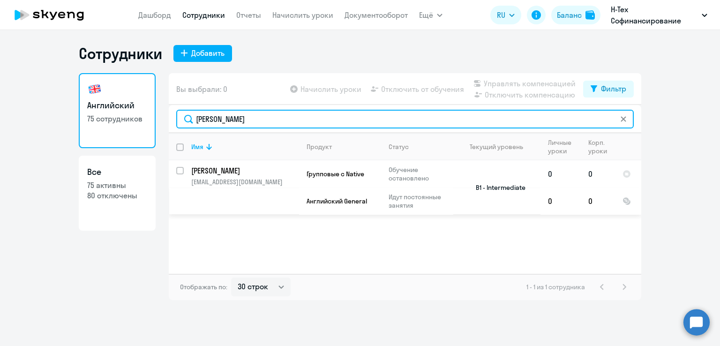
type input "[PERSON_NAME]"
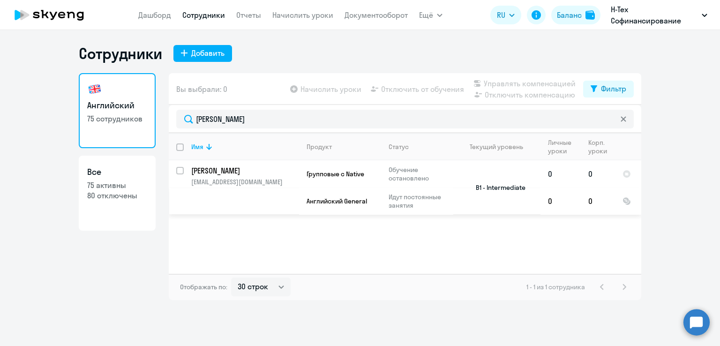
click at [178, 171] on input "select row 1519253" at bounding box center [185, 176] width 19 height 19
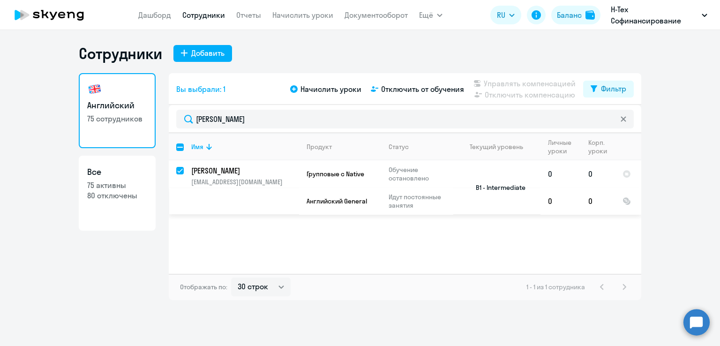
click at [178, 171] on input "deselect row 1519253" at bounding box center [185, 176] width 19 height 19
checkbox input "false"
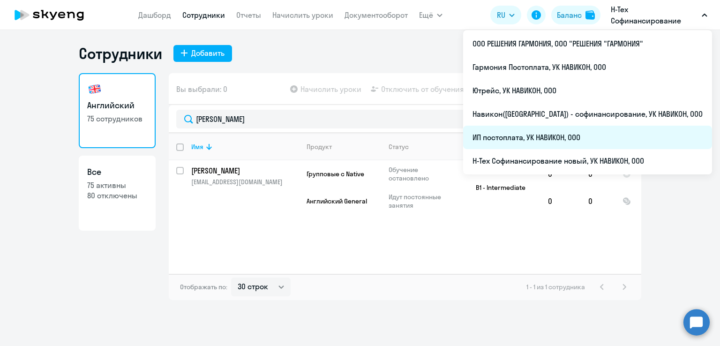
click at [592, 135] on li "ИП постоплата, УК НАВИКОН, ООО" at bounding box center [587, 137] width 249 height 23
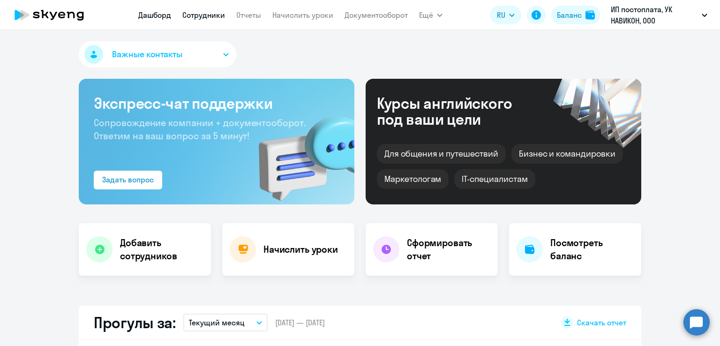
click at [206, 13] on link "Сотрудники" at bounding box center [203, 14] width 43 height 9
select select "30"
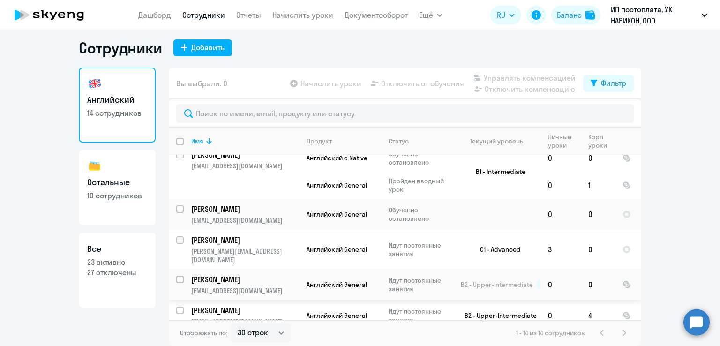
scroll to position [228, 0]
click at [236, 235] on p "[PERSON_NAME]" at bounding box center [244, 240] width 106 height 10
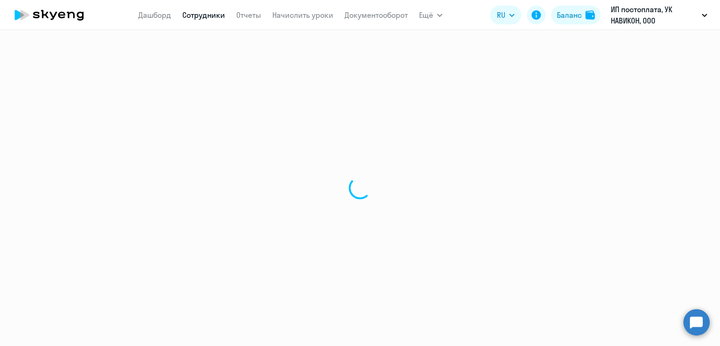
select select "english"
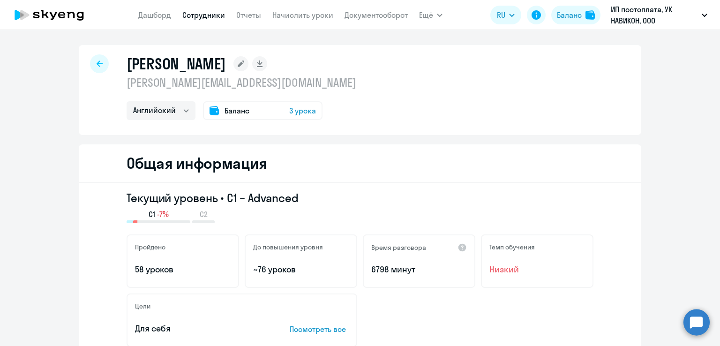
click at [97, 62] on icon at bounding box center [100, 63] width 6 height 6
select select "30"
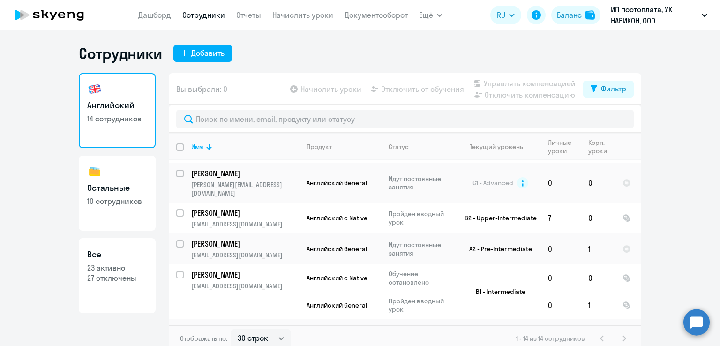
scroll to position [120, 0]
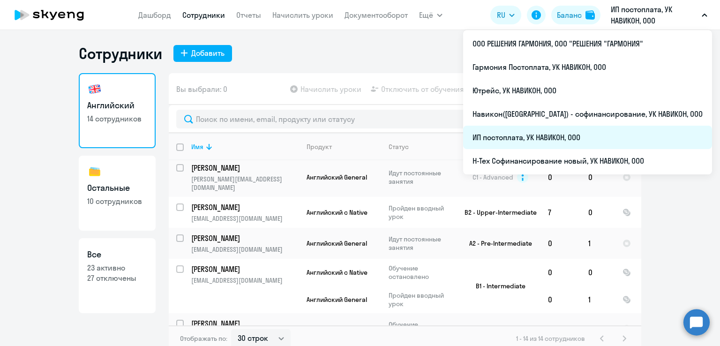
click at [559, 136] on li "ИП постоплата, УК НАВИКОН, ООО" at bounding box center [587, 137] width 249 height 23
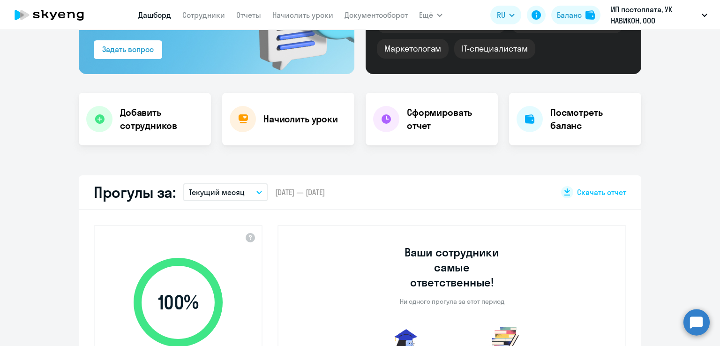
select select "30"
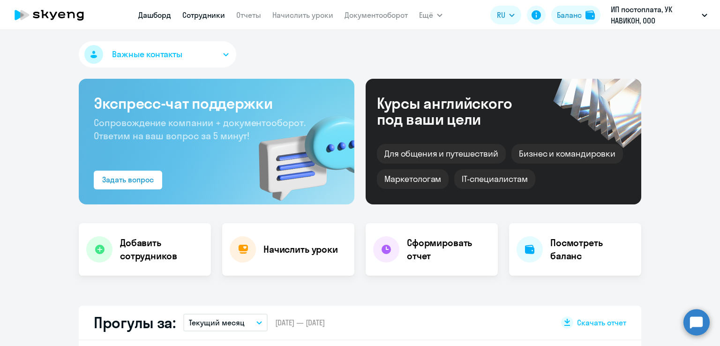
click at [211, 17] on link "Сотрудники" at bounding box center [203, 14] width 43 height 9
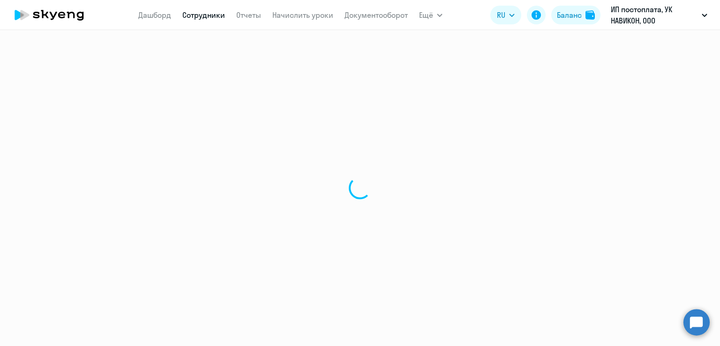
select select "30"
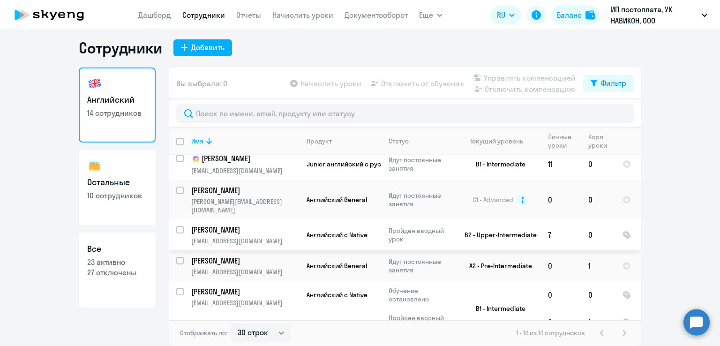
scroll to position [91, 0]
drag, startPoint x: 282, startPoint y: 210, endPoint x: 666, endPoint y: 128, distance: 392.6
click at [666, 128] on ng-component "Сотрудники Добавить Английский 14 сотрудников Остальные 10 сотрудников Все 23 а…" at bounding box center [360, 192] width 720 height 308
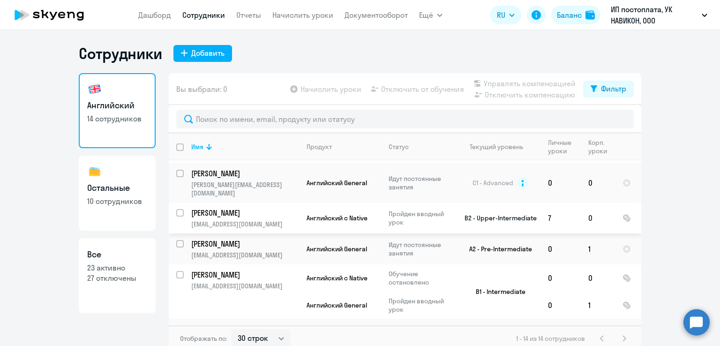
scroll to position [116, 0]
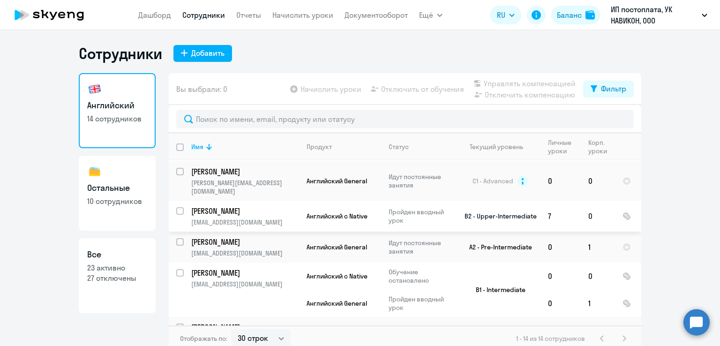
click at [252, 206] on p "[PERSON_NAME]" at bounding box center [244, 211] width 106 height 10
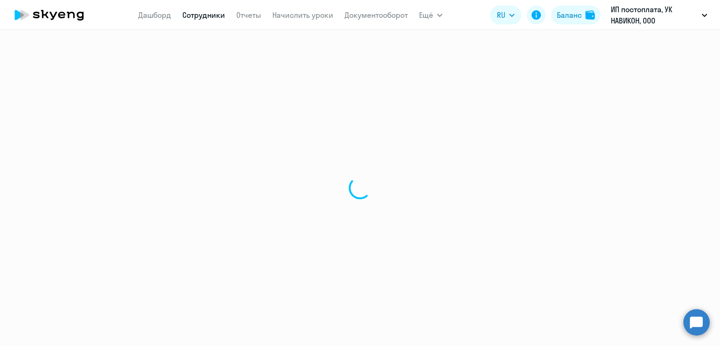
select select "english"
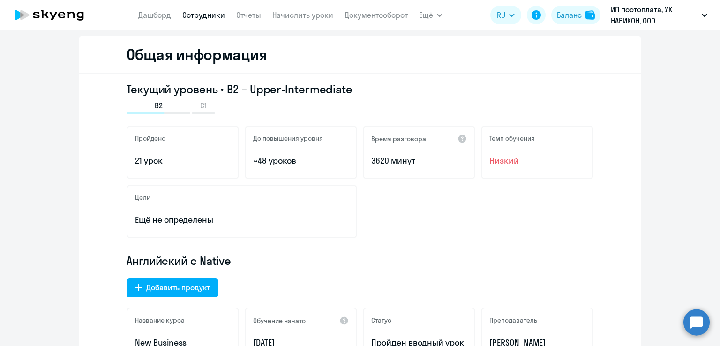
scroll to position [108, 0]
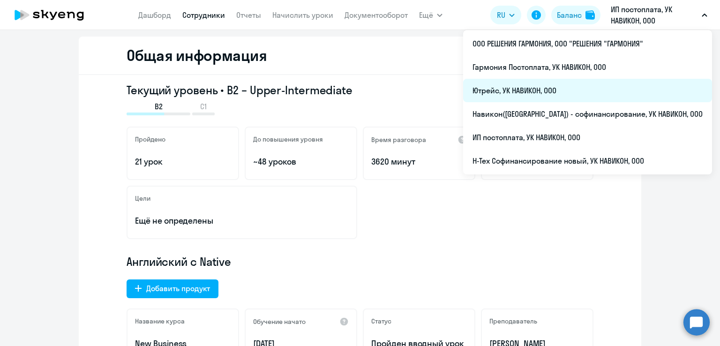
click at [589, 90] on li "Ютрейс, УК НАВИКОН, ООО" at bounding box center [587, 90] width 249 height 23
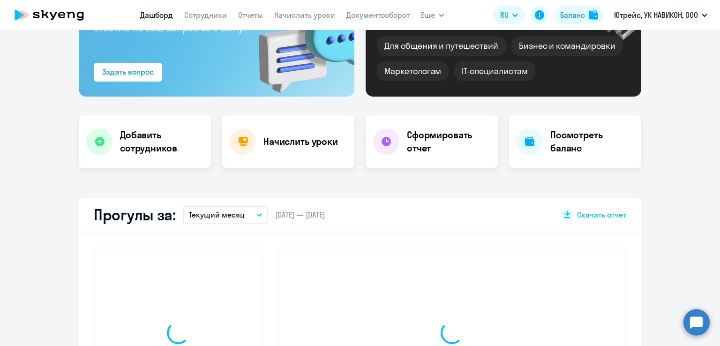
scroll to position [192, 0]
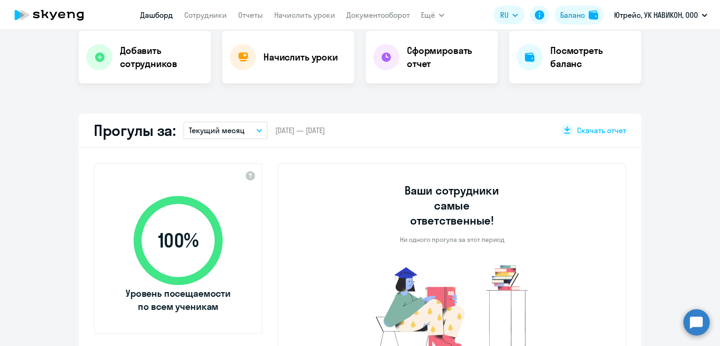
click at [193, 21] on app-menu-item-link "Сотрудники" at bounding box center [205, 15] width 43 height 12
click at [195, 13] on link "Сотрудники" at bounding box center [205, 14] width 43 height 9
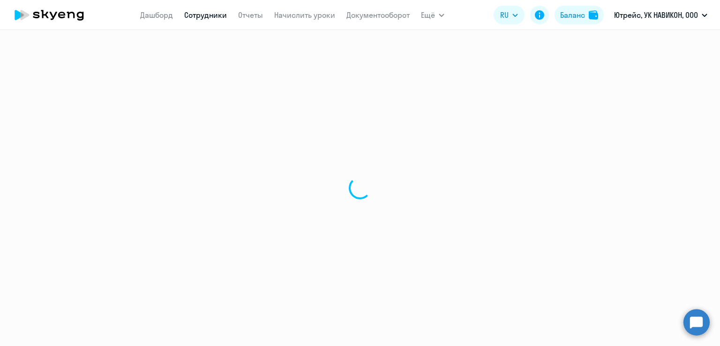
select select "30"
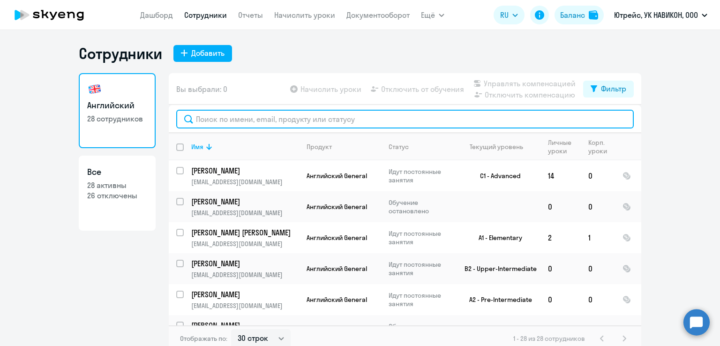
click at [227, 119] on input "text" at bounding box center [405, 119] width 458 height 19
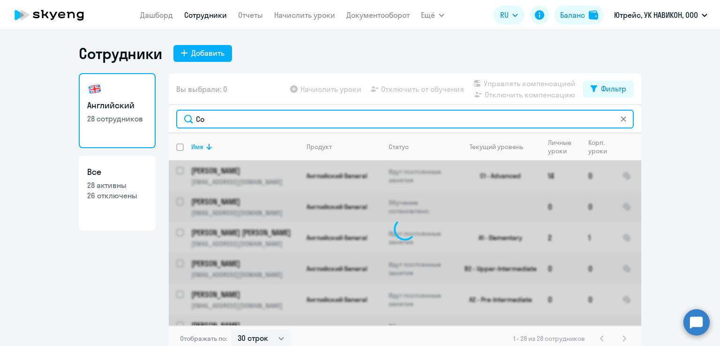
type input "С"
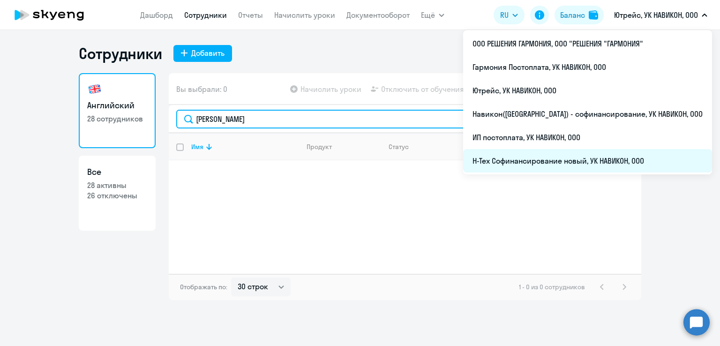
type input "[PERSON_NAME]"
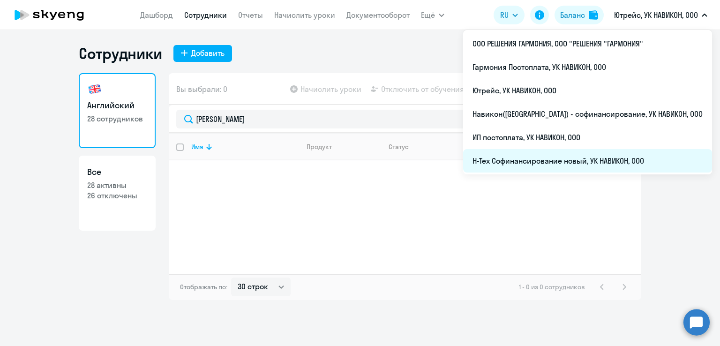
click at [569, 159] on li "Н-Тех Софинансирование новый, УК НАВИКОН, ООО" at bounding box center [587, 160] width 249 height 23
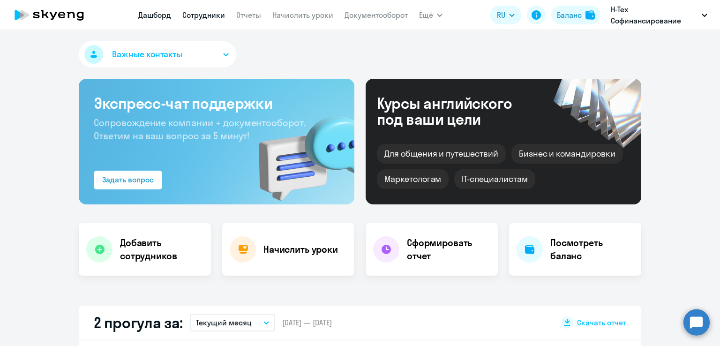
click at [219, 18] on link "Сотрудники" at bounding box center [203, 14] width 43 height 9
select select "30"
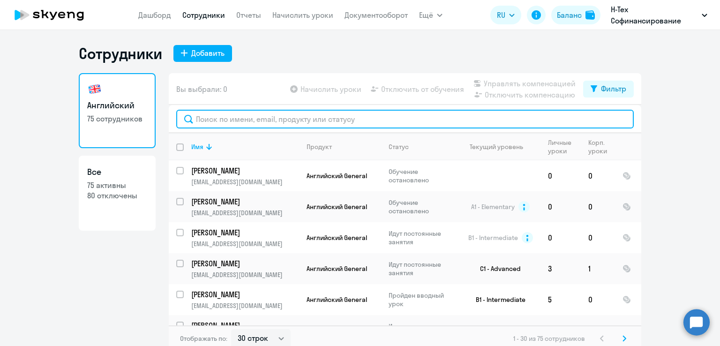
click at [214, 117] on input "text" at bounding box center [405, 119] width 458 height 19
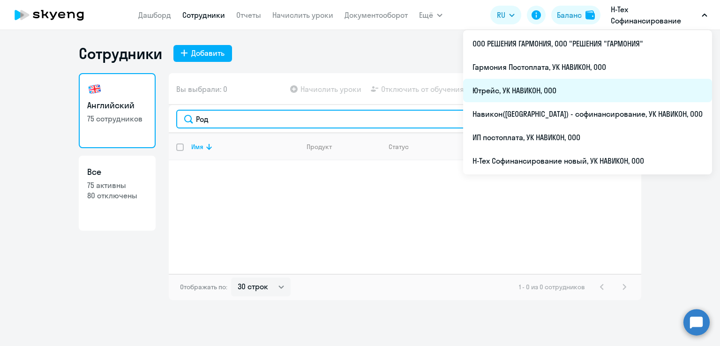
type input "Род"
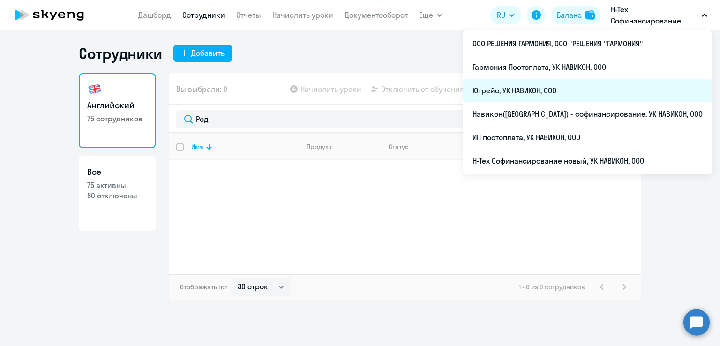
click at [595, 87] on li "Ютрейс, УК НАВИКОН, ООО" at bounding box center [587, 90] width 249 height 23
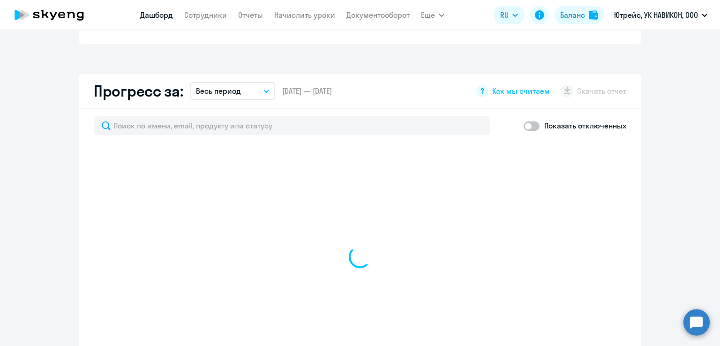
select select "30"
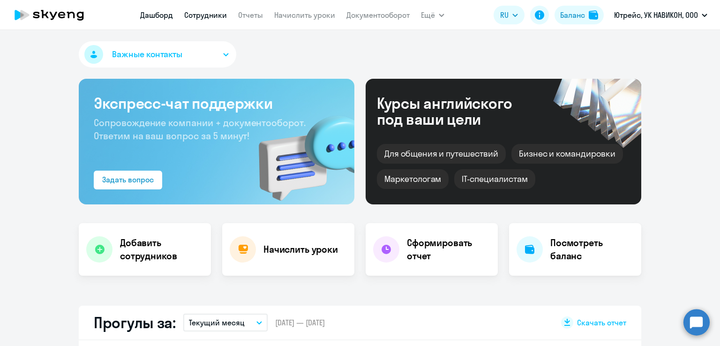
click at [194, 15] on link "Сотрудники" at bounding box center [205, 14] width 43 height 9
select select "30"
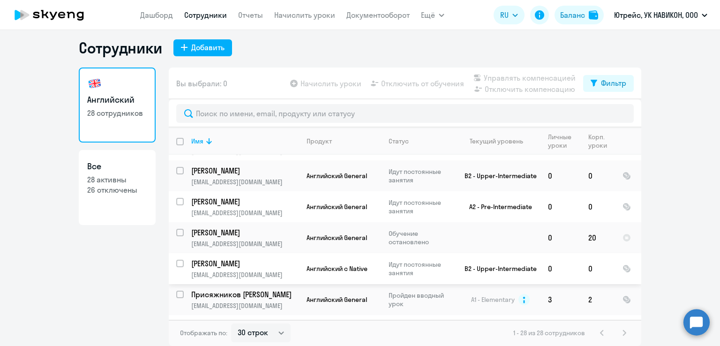
scroll to position [85, 0]
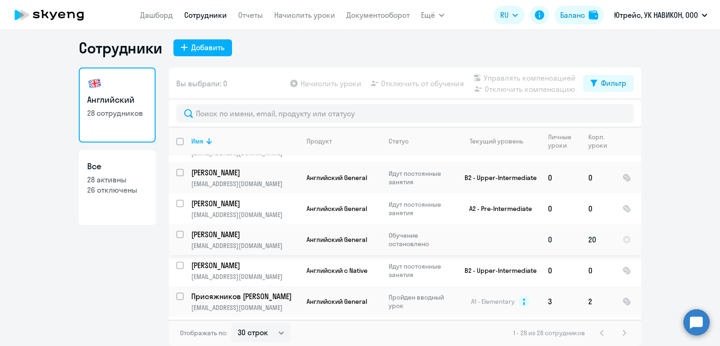
click at [281, 232] on p "[PERSON_NAME]" at bounding box center [244, 234] width 106 height 10
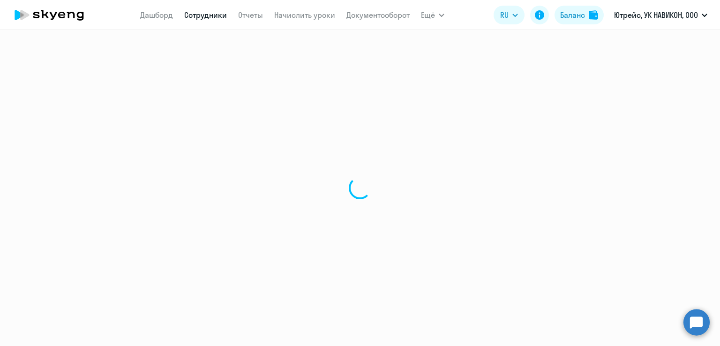
select select "english"
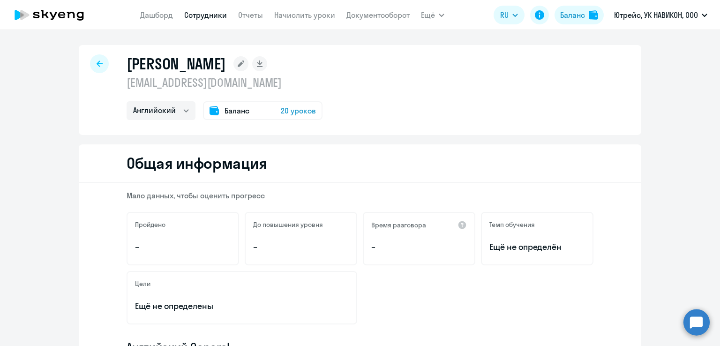
click at [97, 62] on icon at bounding box center [100, 63] width 6 height 6
select select "30"
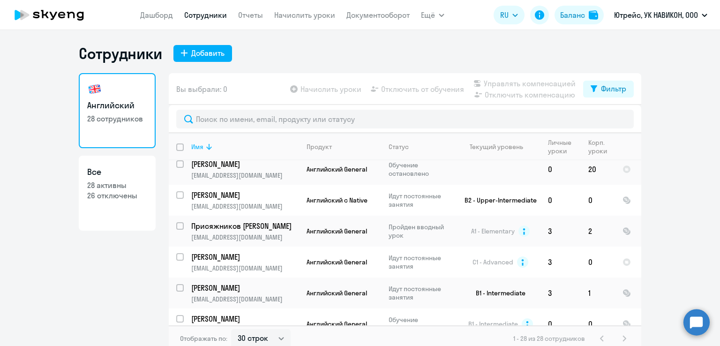
scroll to position [158, 0]
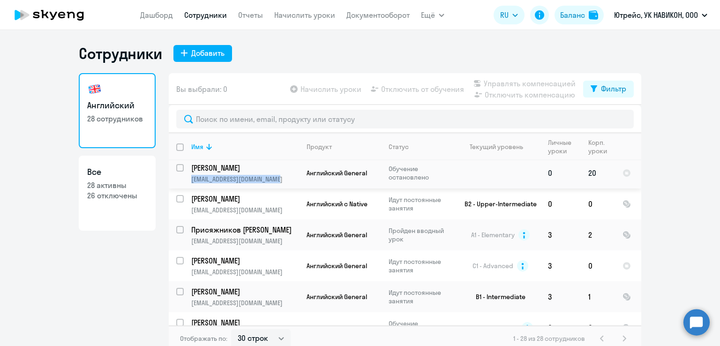
drag, startPoint x: 287, startPoint y: 179, endPoint x: 186, endPoint y: 184, distance: 101.4
click at [186, 184] on td "[PERSON_NAME] [EMAIL_ADDRESS][DOMAIN_NAME]" at bounding box center [241, 173] width 115 height 31
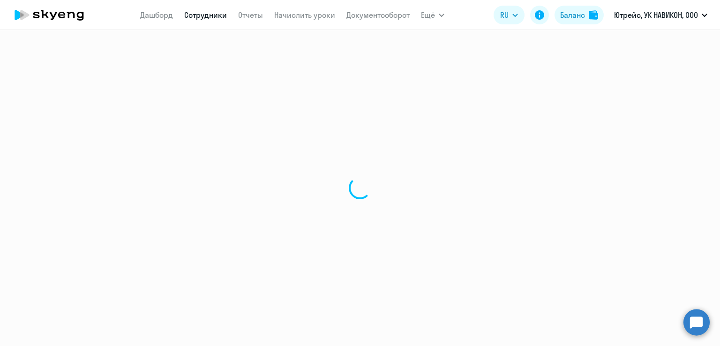
select select "english"
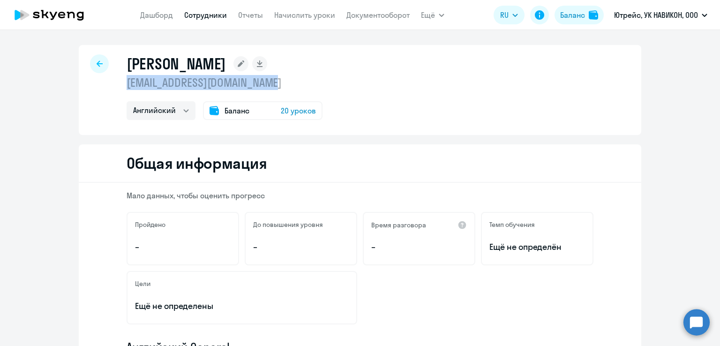
drag, startPoint x: 289, startPoint y: 83, endPoint x: 111, endPoint y: 89, distance: 178.7
click at [111, 89] on div "[PERSON_NAME] [EMAIL_ADDRESS][DOMAIN_NAME] Английский Баланс 20 уроков" at bounding box center [360, 90] width 563 height 90
copy p "[EMAIL_ADDRESS][DOMAIN_NAME]"
click at [97, 62] on icon at bounding box center [100, 63] width 6 height 7
select select "30"
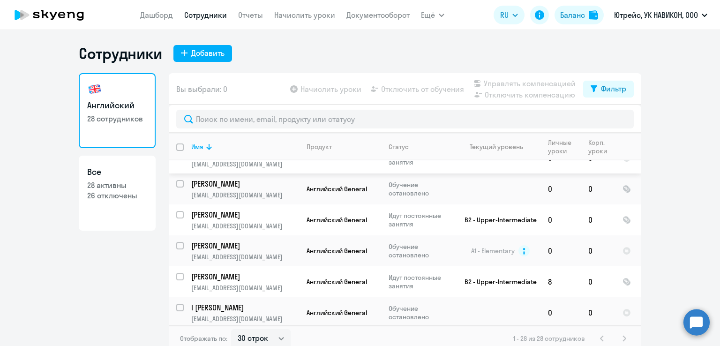
scroll to position [6, 0]
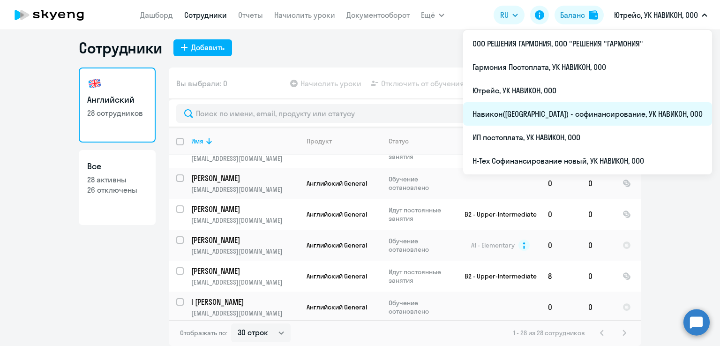
click at [564, 116] on li "Навикон([GEOGRAPHIC_DATA]) - софинансирование, УК НАВИКОН, ООО" at bounding box center [587, 113] width 249 height 23
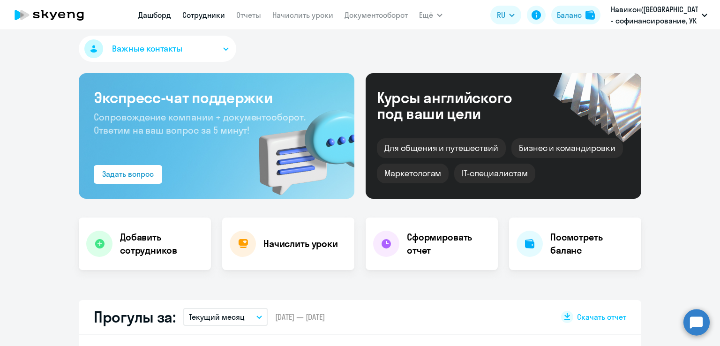
click at [208, 17] on link "Сотрудники" at bounding box center [203, 14] width 43 height 9
select select "30"
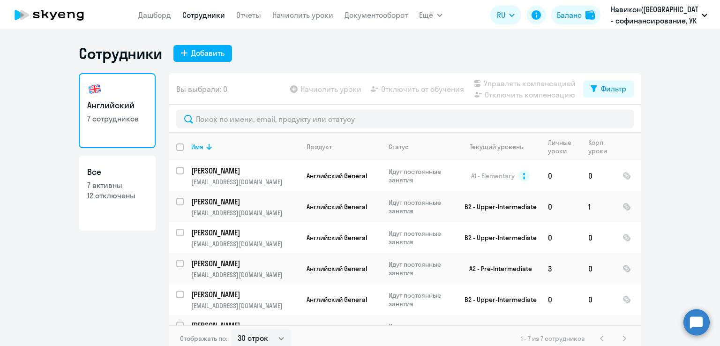
click at [104, 188] on p "7 активны" at bounding box center [117, 185] width 60 height 10
select select "30"
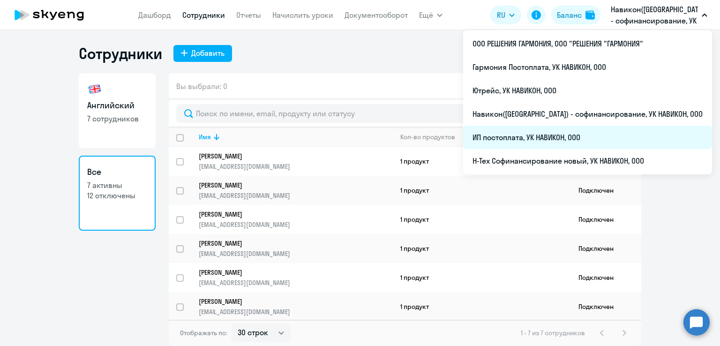
click at [562, 137] on li "ИП постоплата, УК НАВИКОН, ООО" at bounding box center [587, 137] width 249 height 23
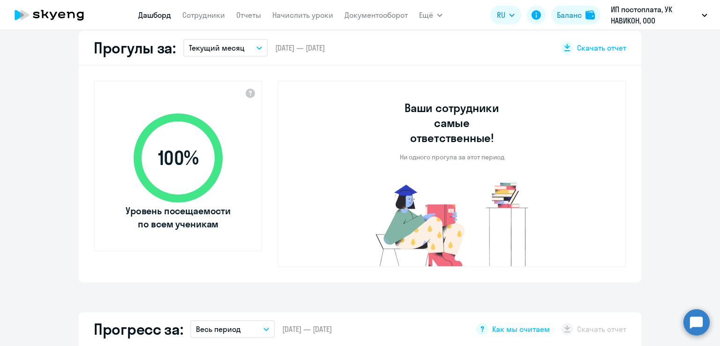
select select "30"
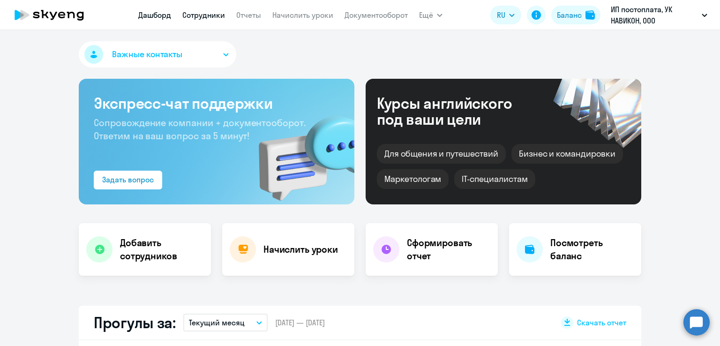
click at [195, 14] on link "Сотрудники" at bounding box center [203, 14] width 43 height 9
select select "30"
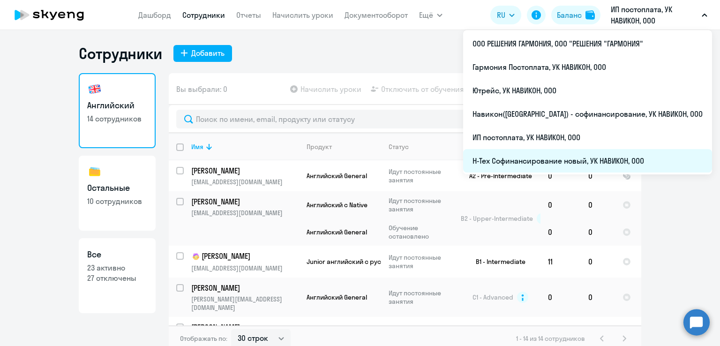
click at [561, 155] on li "Н-Тех Софинансирование новый, УК НАВИКОН, ООО" at bounding box center [587, 160] width 249 height 23
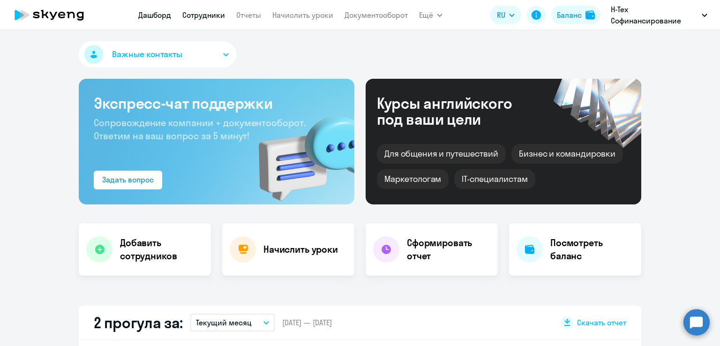
click at [200, 13] on link "Сотрудники" at bounding box center [203, 14] width 43 height 9
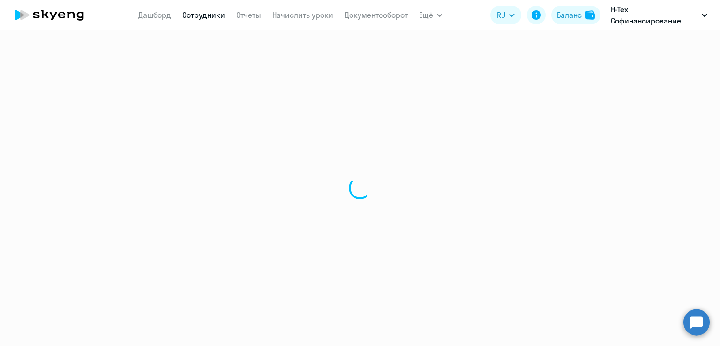
select select "30"
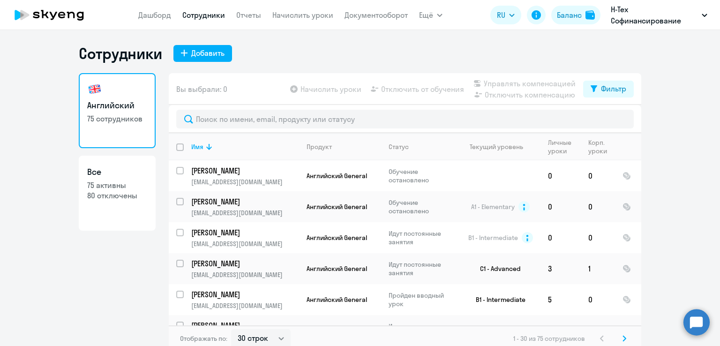
click at [101, 185] on p "75 активны" at bounding box center [117, 185] width 60 height 10
select select "30"
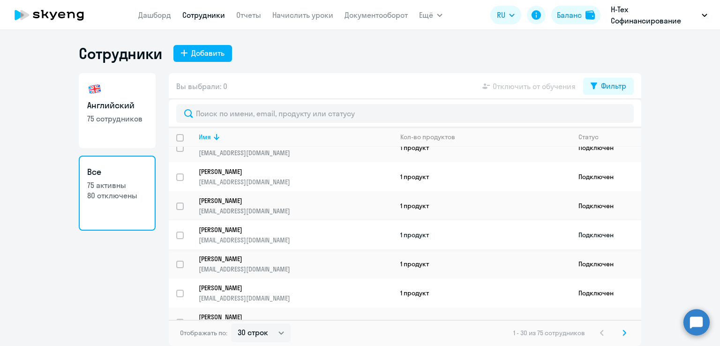
scroll to position [43, 0]
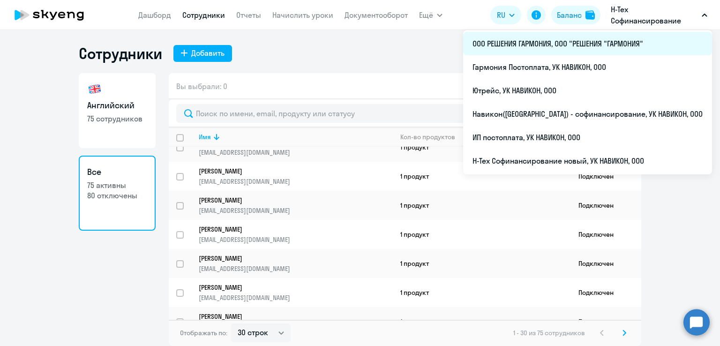
click at [610, 41] on li "ООО РЕШЕНИЯ ГАРМОНИЯ, ООО "РЕШЕНИЯ "ГАРМОНИЯ"" at bounding box center [587, 43] width 249 height 23
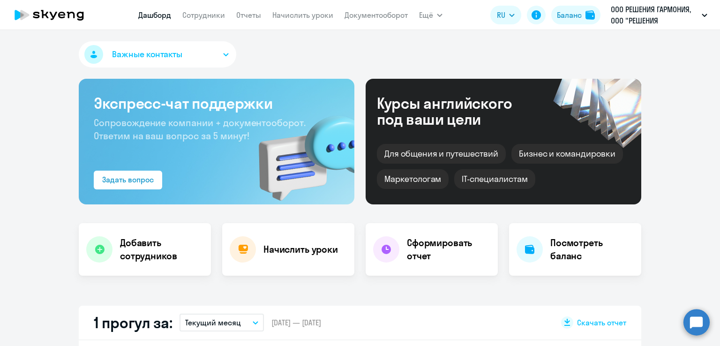
select select "30"
click at [199, 15] on link "Сотрудники" at bounding box center [203, 14] width 43 height 9
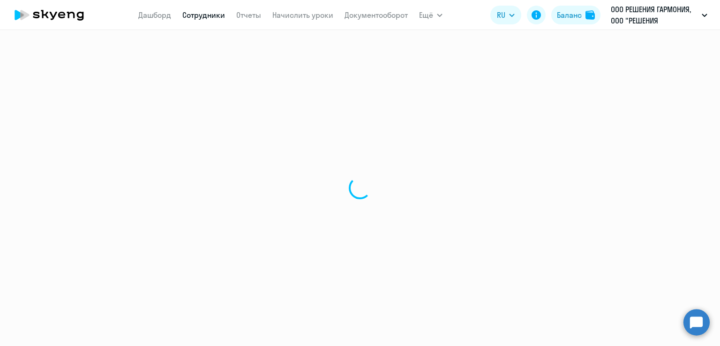
select select "30"
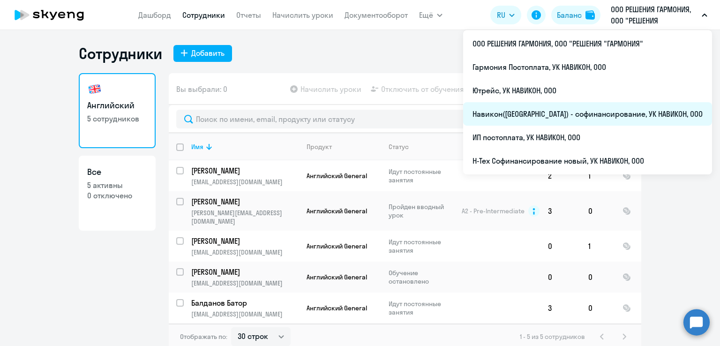
click at [597, 114] on li "Навикон([GEOGRAPHIC_DATA]) - софинансирование, УК НАВИКОН, ООО" at bounding box center [587, 113] width 249 height 23
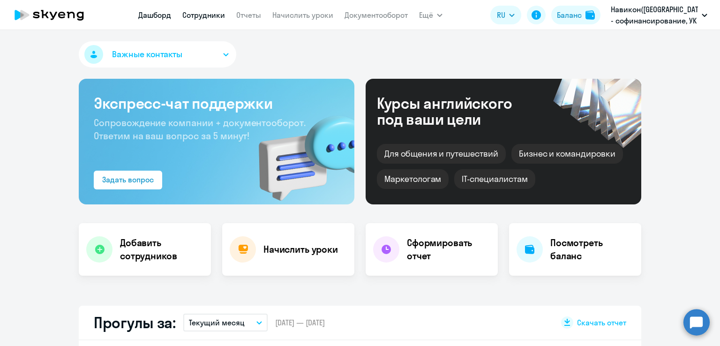
click at [199, 15] on link "Сотрудники" at bounding box center [203, 14] width 43 height 9
select select "30"
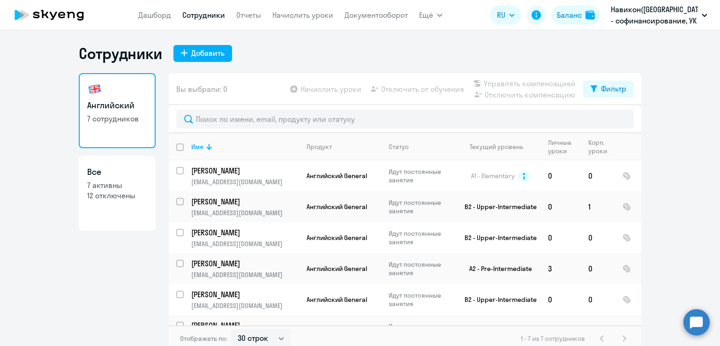
click at [109, 183] on p "7 активны" at bounding box center [117, 185] width 60 height 10
select select "30"
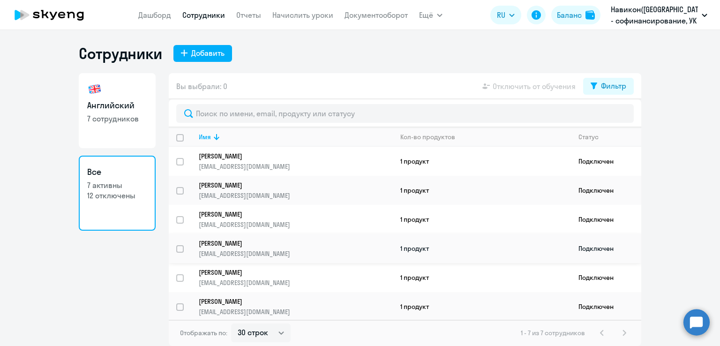
scroll to position [33, 0]
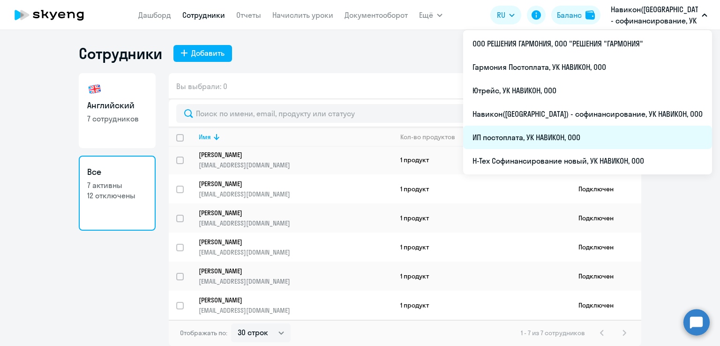
click at [584, 136] on li "ИП постоплата, УК НАВИКОН, ООО" at bounding box center [587, 137] width 249 height 23
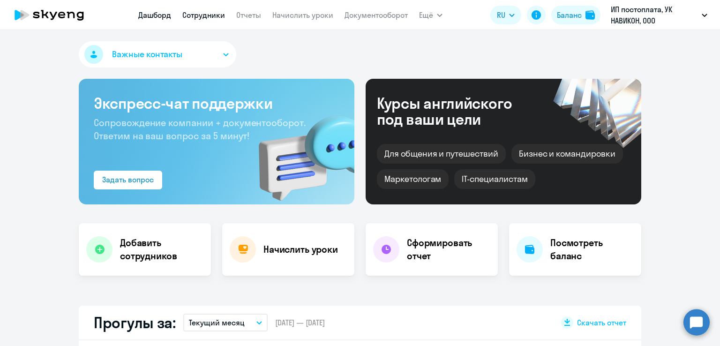
select select "30"
click at [206, 15] on link "Сотрудники" at bounding box center [203, 14] width 43 height 9
select select "30"
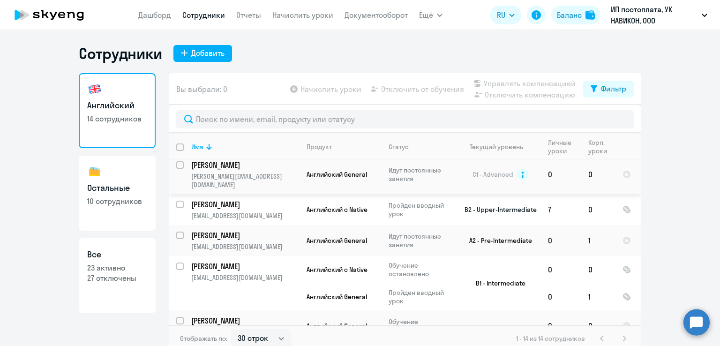
scroll to position [123, 0]
click at [233, 199] on p "[PERSON_NAME]" at bounding box center [244, 204] width 106 height 10
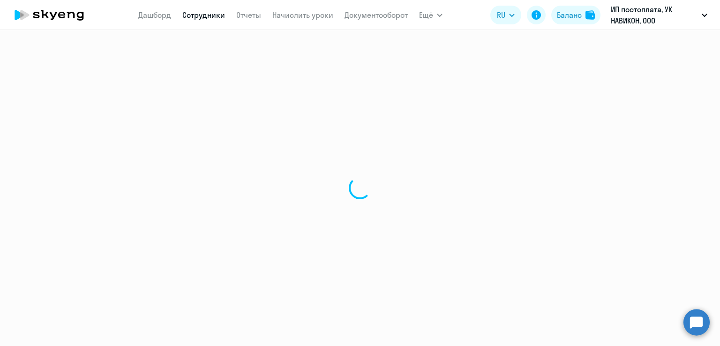
select select "english"
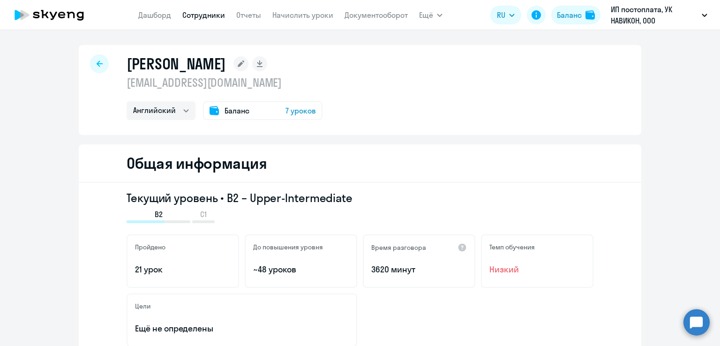
select select "30"
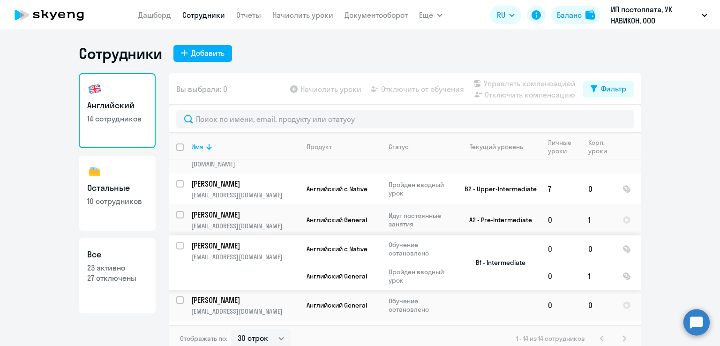
scroll to position [144, 0]
click at [127, 202] on p "10 сотрудников" at bounding box center [117, 201] width 60 height 10
select select "30"
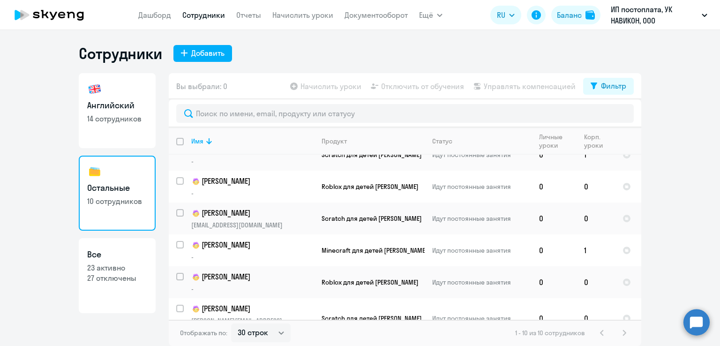
scroll to position [185, 0]
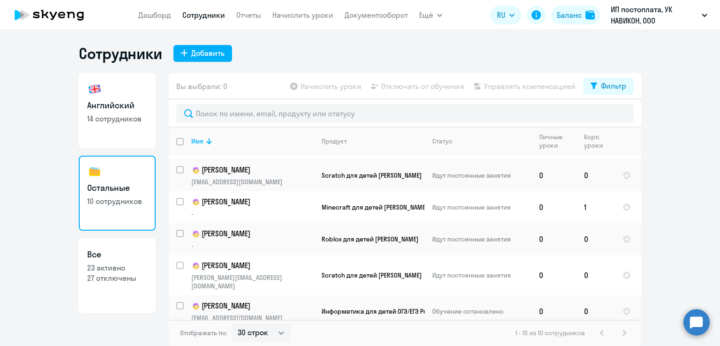
click at [113, 266] on p "23 активно" at bounding box center [117, 268] width 60 height 10
select select "30"
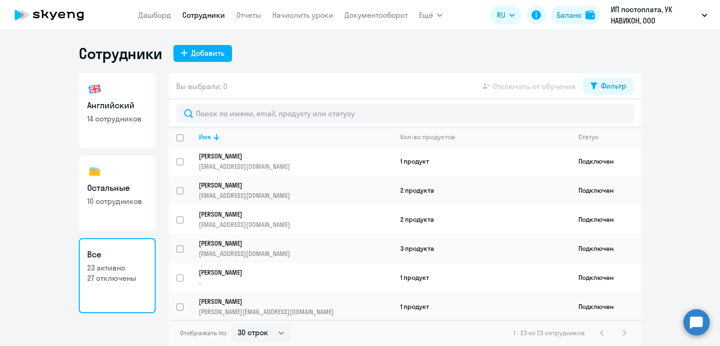
click at [115, 204] on p "10 сотрудников" at bounding box center [117, 201] width 60 height 10
select select "30"
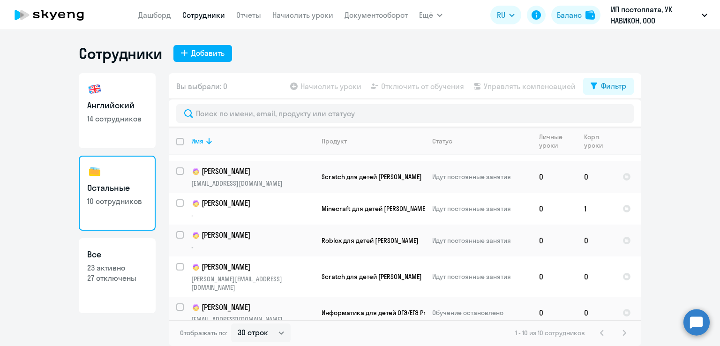
scroll to position [185, 0]
click at [101, 266] on p "23 активно" at bounding box center [117, 268] width 60 height 10
select select "30"
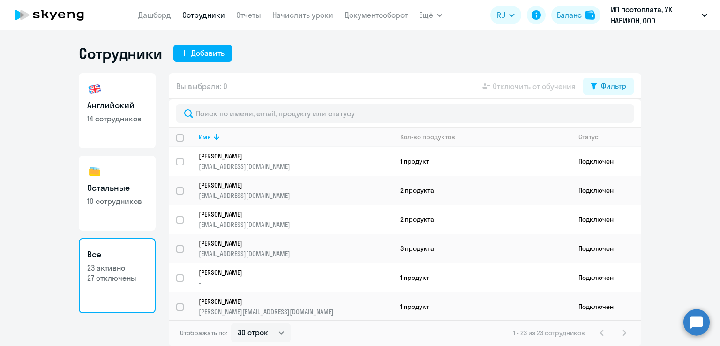
click at [130, 200] on p "10 сотрудников" at bounding box center [117, 201] width 60 height 10
select select "30"
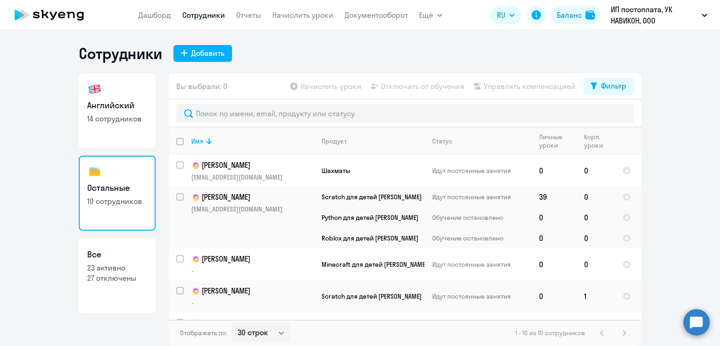
click at [118, 266] on p "23 активно" at bounding box center [117, 268] width 60 height 10
select select "30"
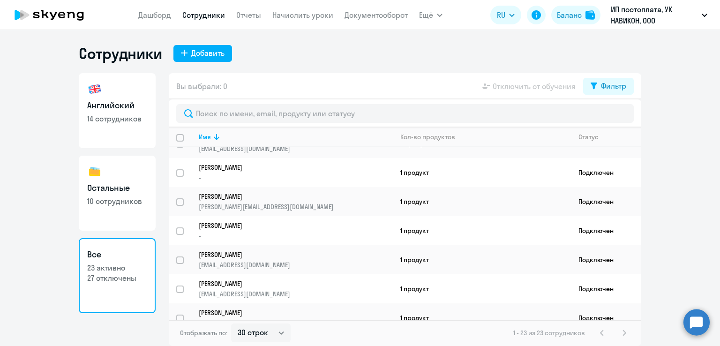
scroll to position [103, 0]
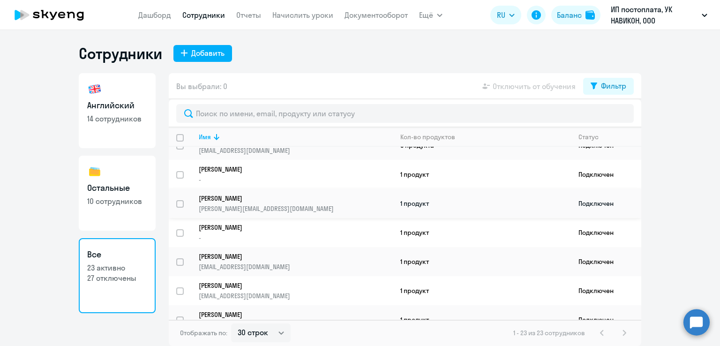
click at [251, 198] on p "[PERSON_NAME]" at bounding box center [289, 198] width 181 height 8
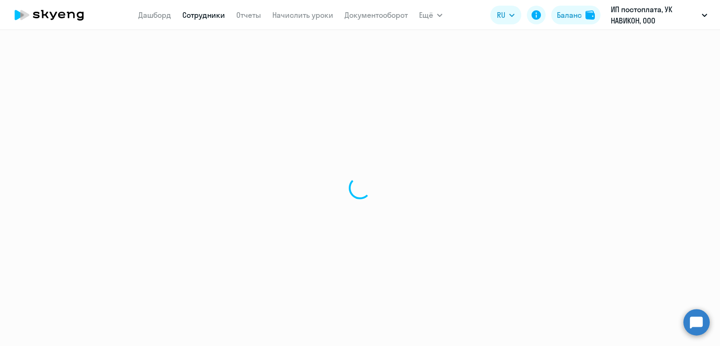
select select "english"
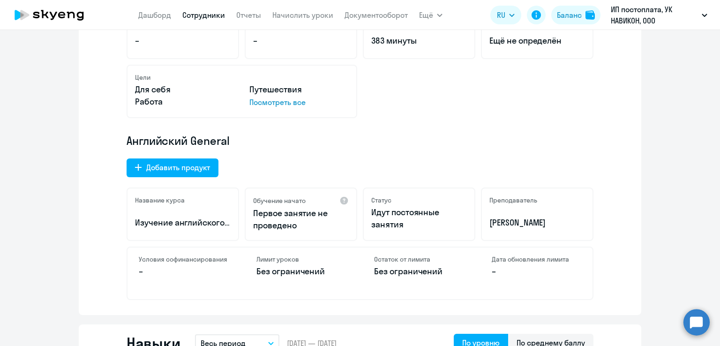
scroll to position [214, 0]
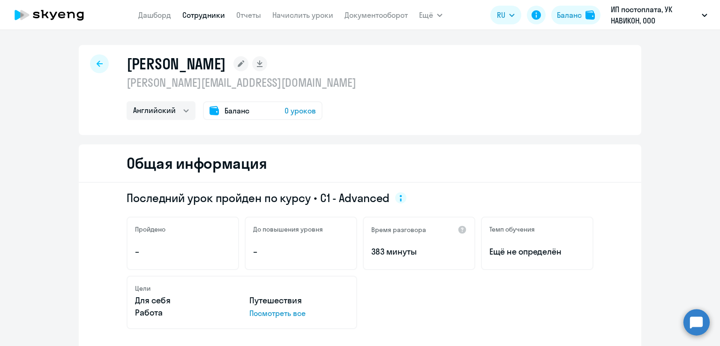
select select "30"
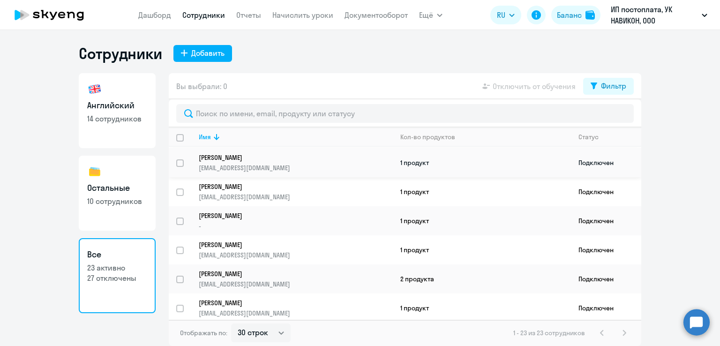
scroll to position [203, 0]
click at [219, 158] on p "[PERSON_NAME]" at bounding box center [289, 157] width 181 height 8
select select "english"
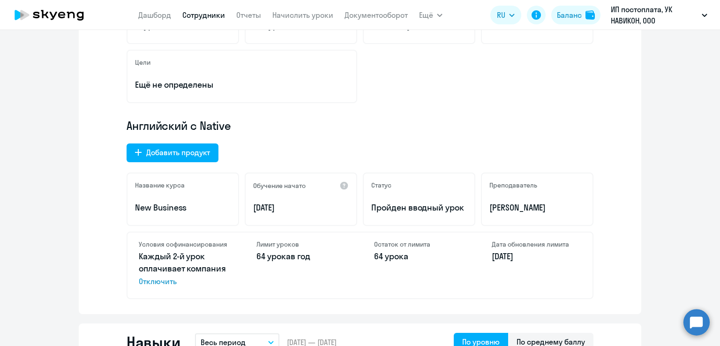
scroll to position [245, 0]
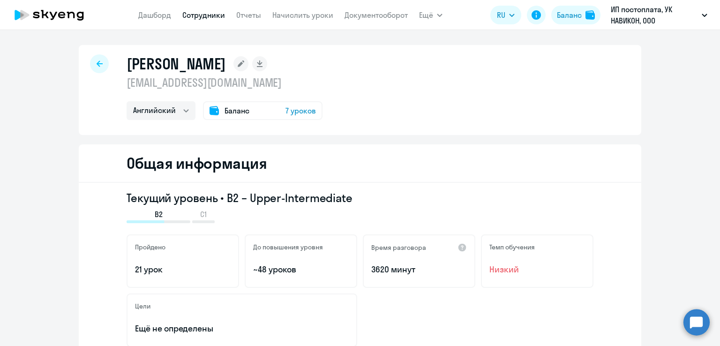
select select "30"
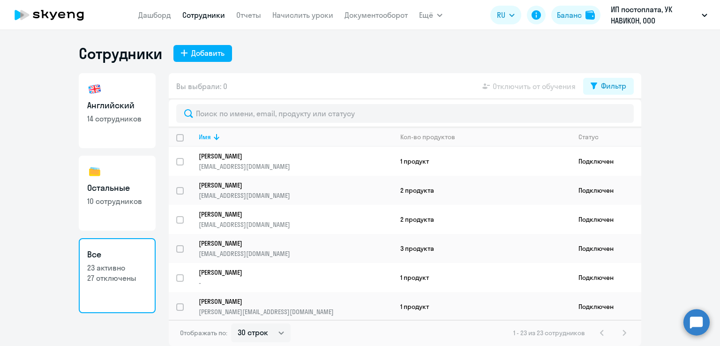
click at [124, 282] on p "27 отключены" at bounding box center [117, 278] width 60 height 10
click at [120, 278] on p "27 отключены" at bounding box center [117, 278] width 60 height 10
click at [109, 266] on p "23 активно" at bounding box center [117, 268] width 60 height 10
click at [99, 254] on h3 "Все" at bounding box center [117, 254] width 60 height 12
click at [591, 135] on div "Статус" at bounding box center [589, 137] width 20 height 8
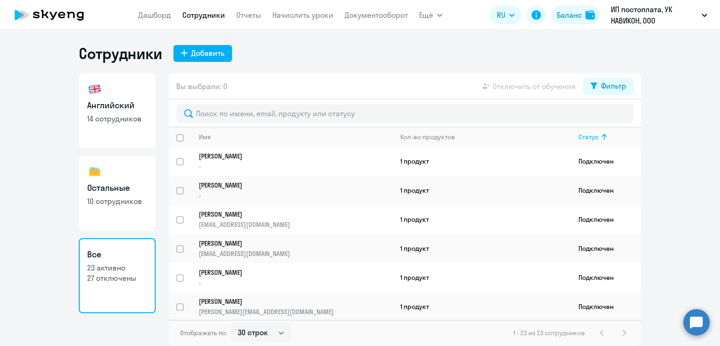
click at [591, 135] on div "Статус" at bounding box center [589, 137] width 20 height 8
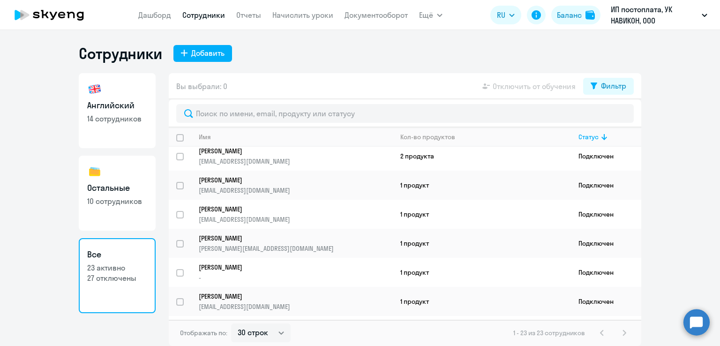
scroll to position [178, 0]
click at [233, 241] on p "[PERSON_NAME]" at bounding box center [289, 239] width 181 height 8
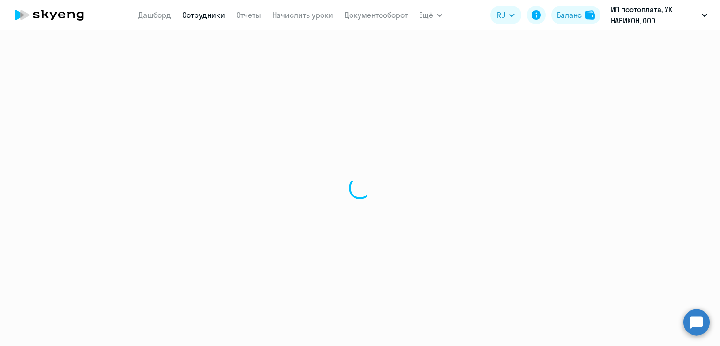
select select "english"
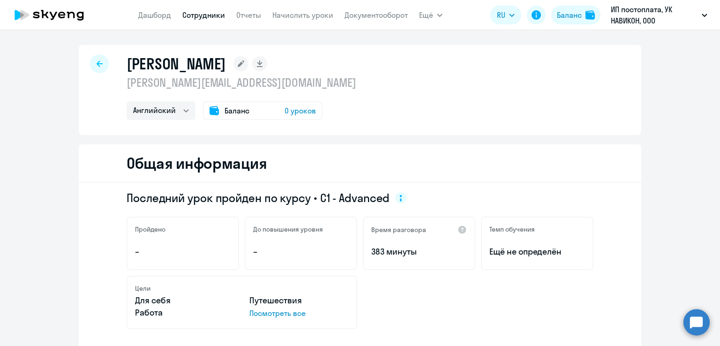
select select "30"
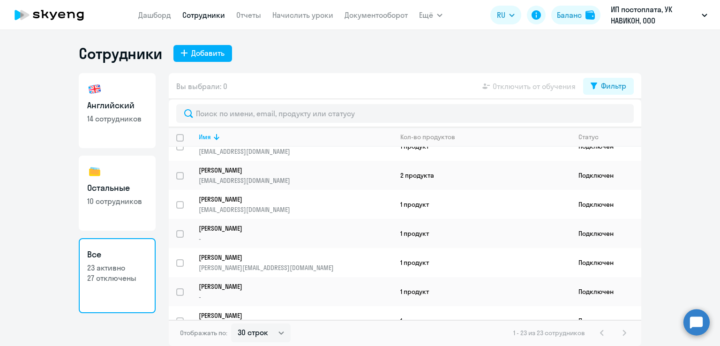
scroll to position [300, 0]
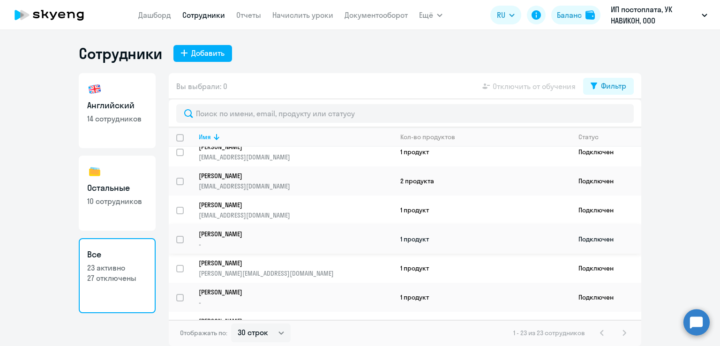
click at [217, 248] on p "-" at bounding box center [296, 244] width 194 height 8
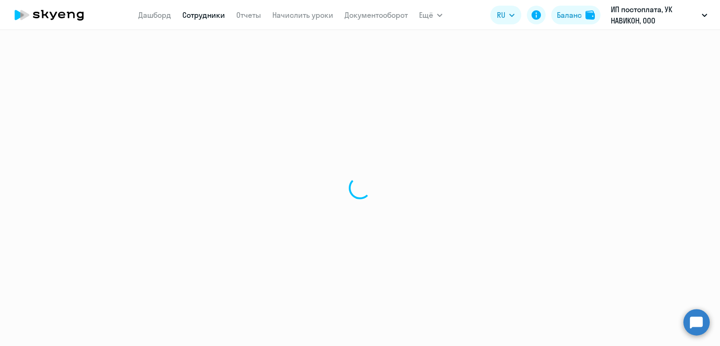
select select "others"
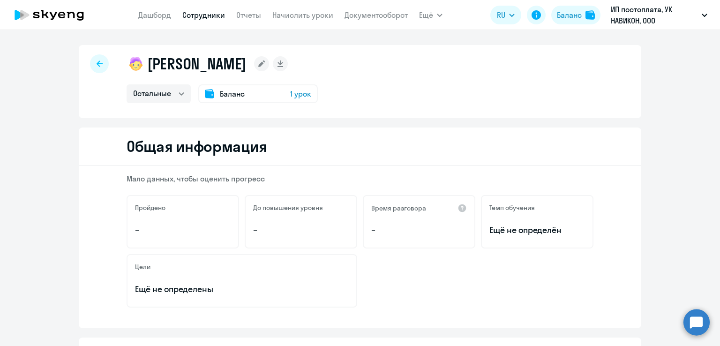
click at [97, 64] on icon at bounding box center [100, 63] width 6 height 6
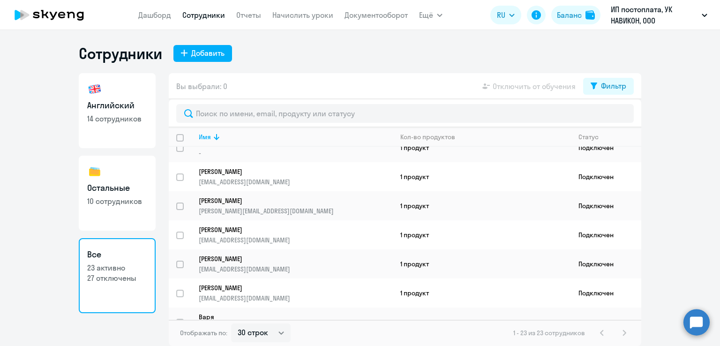
scroll to position [504, 0]
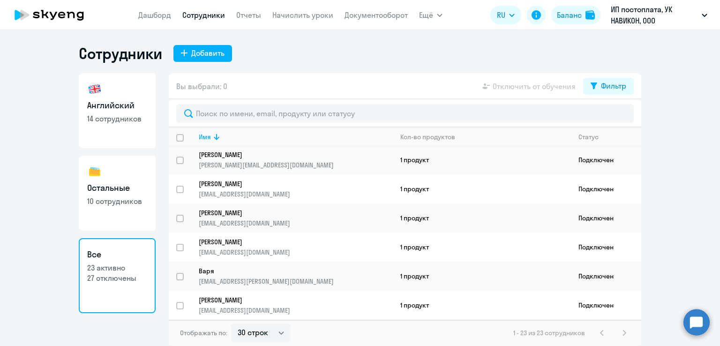
click at [101, 267] on p "23 активно" at bounding box center [117, 268] width 60 height 10
click at [104, 280] on p "27 отключены" at bounding box center [117, 278] width 60 height 10
click at [266, 331] on select "30 строк 50 строк 100 строк" at bounding box center [261, 332] width 60 height 19
select select "100"
click at [231, 323] on select "30 строк 50 строк 100 строк" at bounding box center [261, 332] width 60 height 19
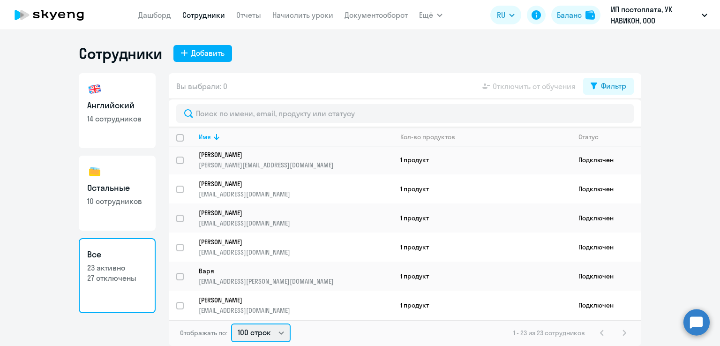
scroll to position [0, 0]
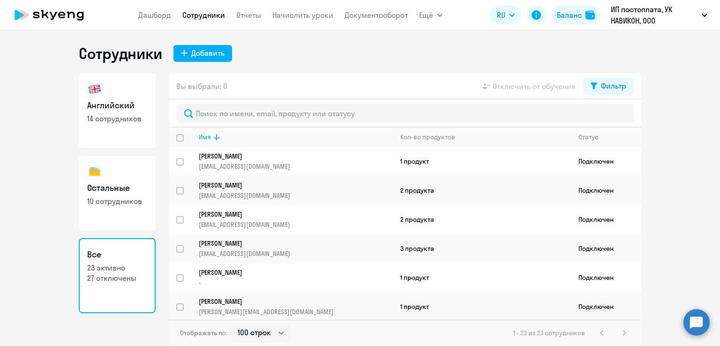
click at [211, 140] on icon at bounding box center [216, 136] width 11 height 11
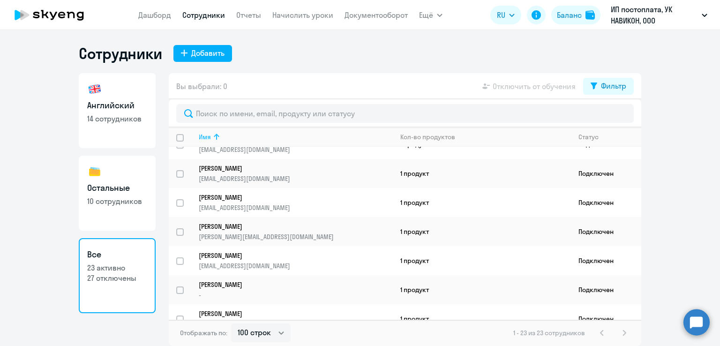
scroll to position [76, 0]
click at [183, 173] on input "select row 22283915" at bounding box center [185, 178] width 19 height 19
click at [183, 173] on input "deselect row 22283915" at bounding box center [185, 178] width 19 height 19
checkbox input "false"
click at [225, 168] on p "[PERSON_NAME]" at bounding box center [289, 167] width 181 height 8
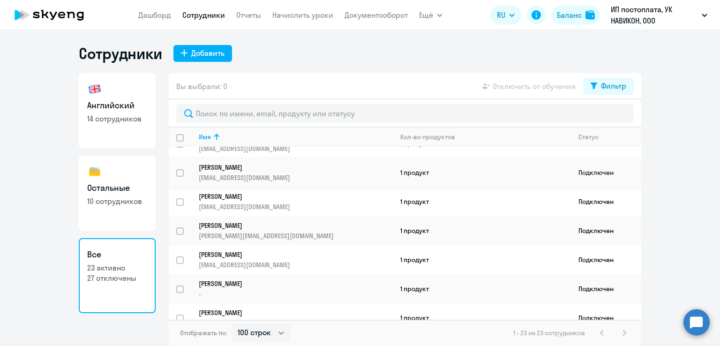
select select "others"
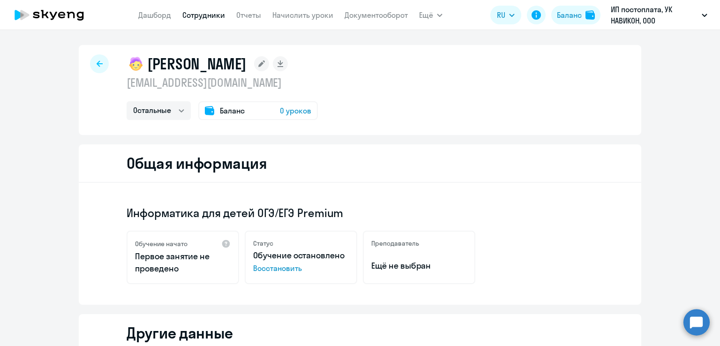
click at [97, 64] on icon at bounding box center [100, 63] width 6 height 6
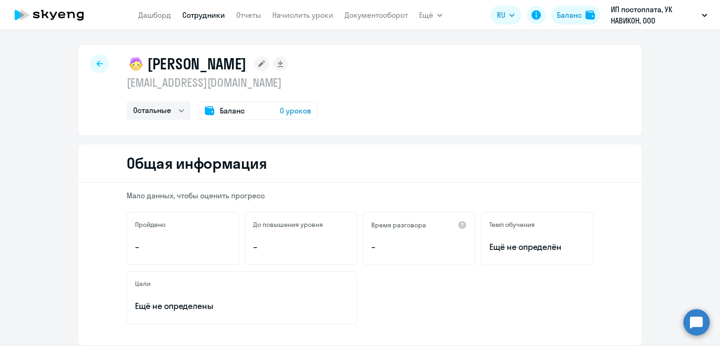
click at [97, 64] on icon at bounding box center [100, 63] width 6 height 6
select select "30"
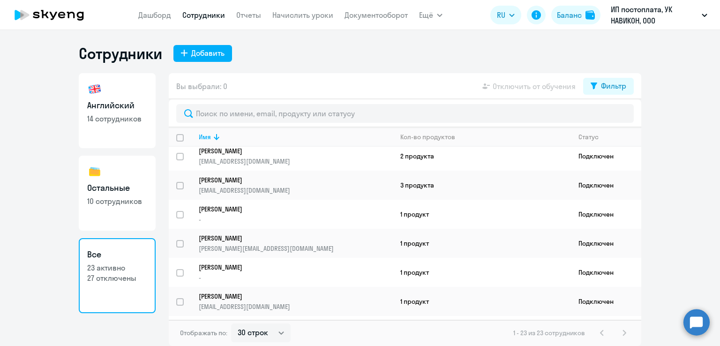
scroll to position [64, 0]
click at [218, 179] on p "[PERSON_NAME]" at bounding box center [289, 179] width 181 height 8
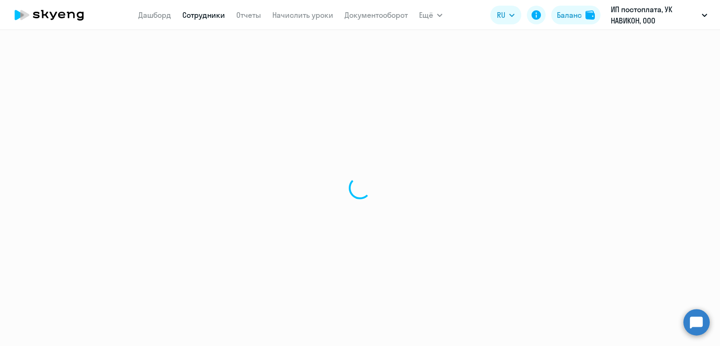
select select "others"
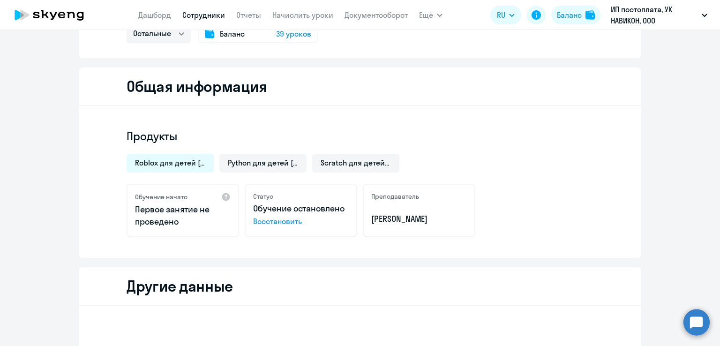
scroll to position [73, 0]
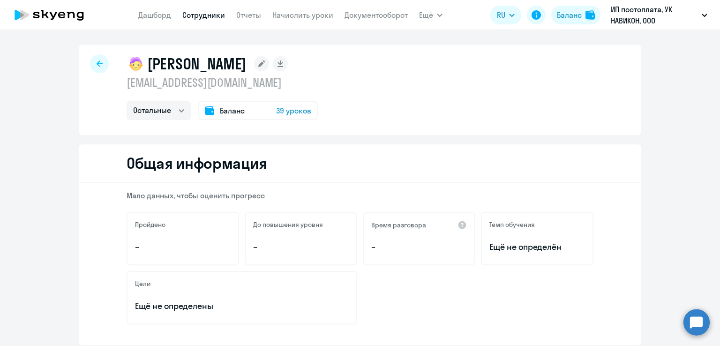
click at [93, 60] on div at bounding box center [99, 63] width 19 height 19
select select "30"
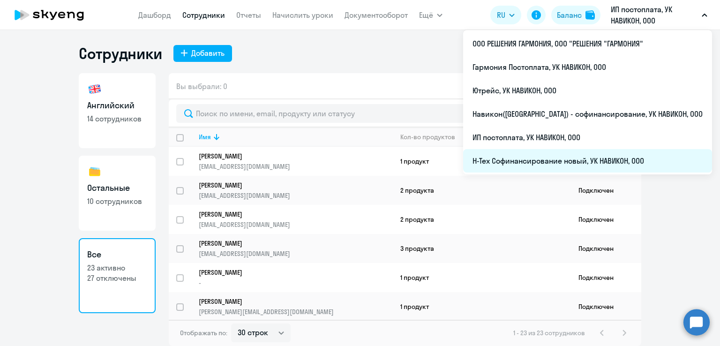
click at [559, 162] on li "Н-Тех Софинансирование новый, УК НАВИКОН, ООО" at bounding box center [587, 160] width 249 height 23
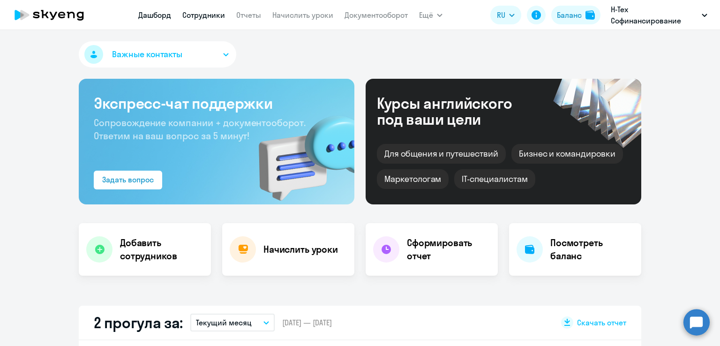
click at [201, 15] on link "Сотрудники" at bounding box center [203, 14] width 43 height 9
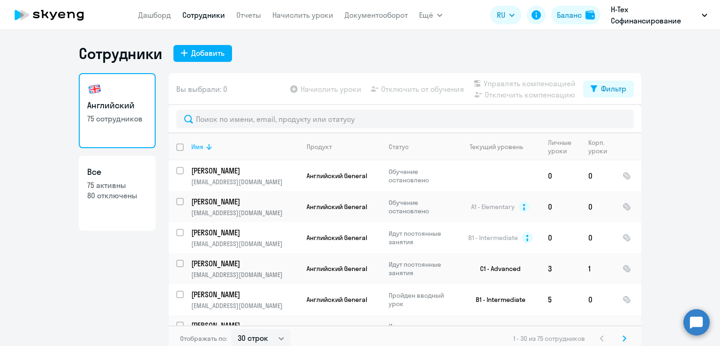
click at [195, 146] on div "Имя" at bounding box center [197, 147] width 12 height 8
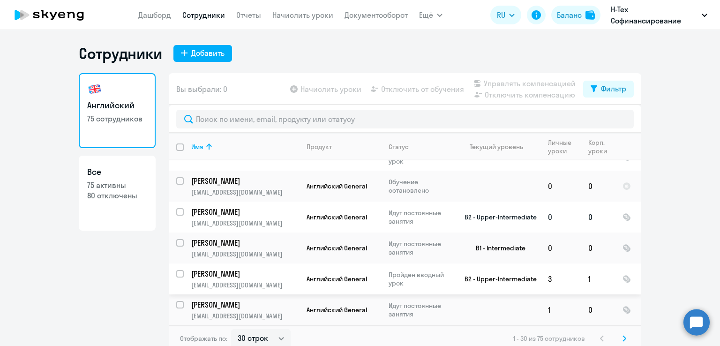
scroll to position [6, 0]
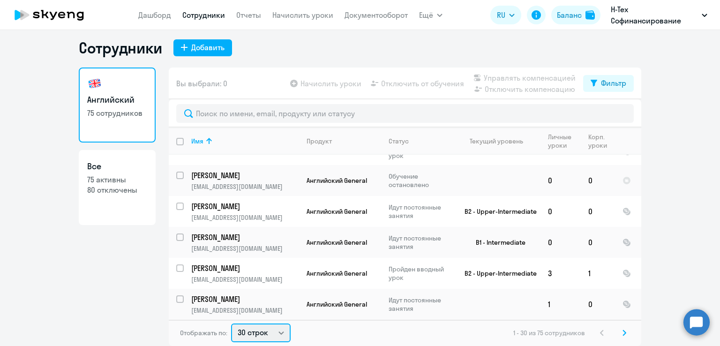
click at [278, 334] on select "30 строк 50 строк 100 строк" at bounding box center [261, 332] width 60 height 19
select select "100"
click at [231, 323] on select "30 строк 50 строк 100 строк" at bounding box center [261, 332] width 60 height 19
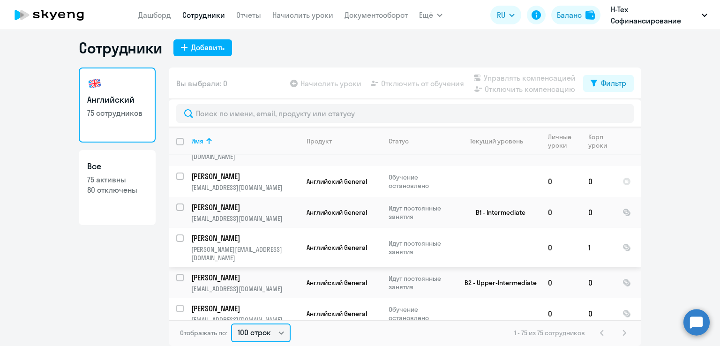
scroll to position [1037, 0]
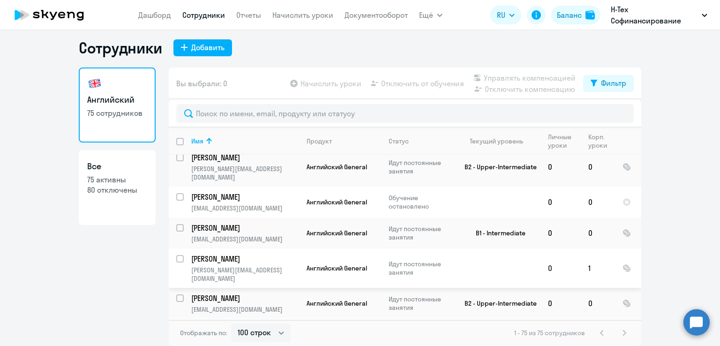
click at [329, 265] on span "Английский General" at bounding box center [337, 268] width 60 height 8
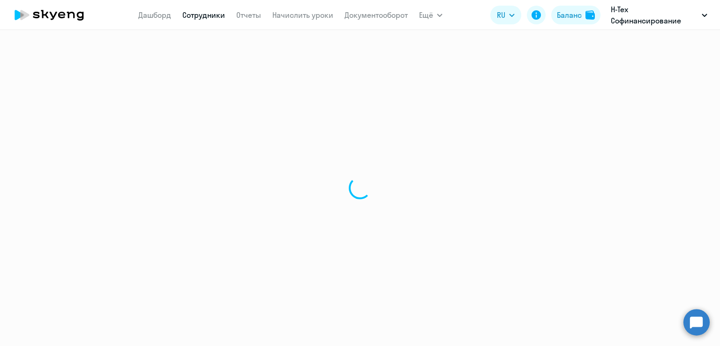
select select "english"
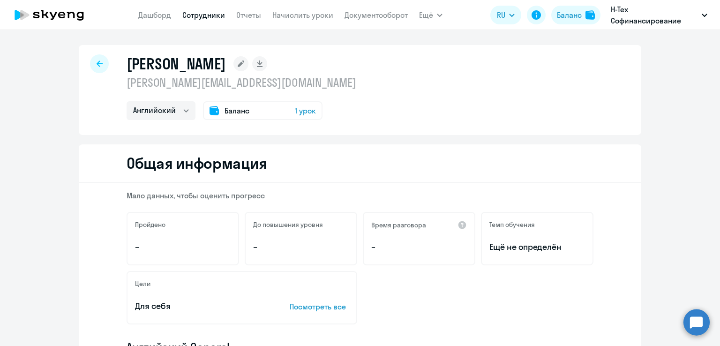
click at [98, 62] on icon at bounding box center [100, 63] width 6 height 7
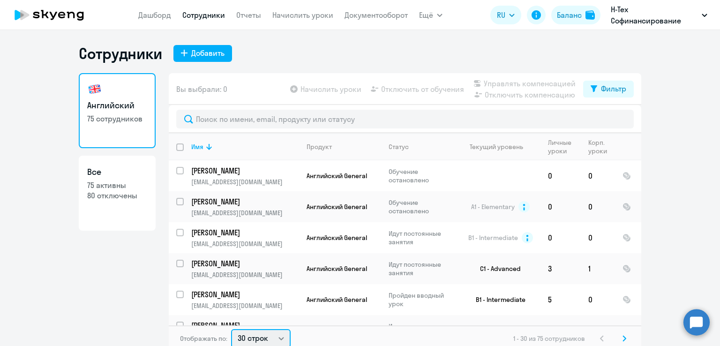
scroll to position [2, 0]
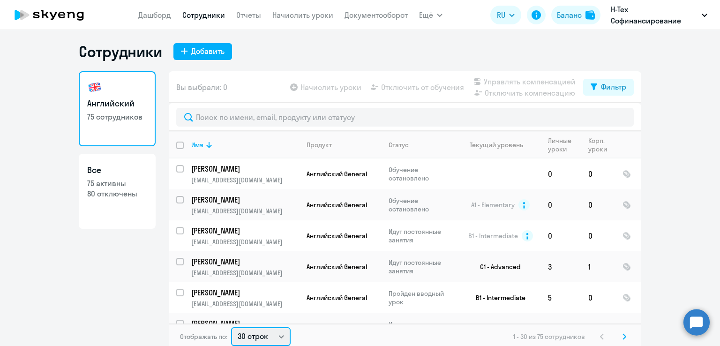
click at [261, 336] on select "30 строк 50 строк 100 строк" at bounding box center [261, 336] width 60 height 19
select select "100"
click at [231, 327] on select "30 строк 50 строк 100 строк" at bounding box center [261, 336] width 60 height 19
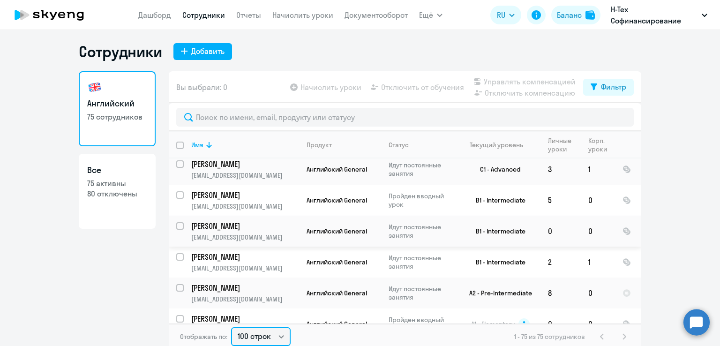
scroll to position [0, 0]
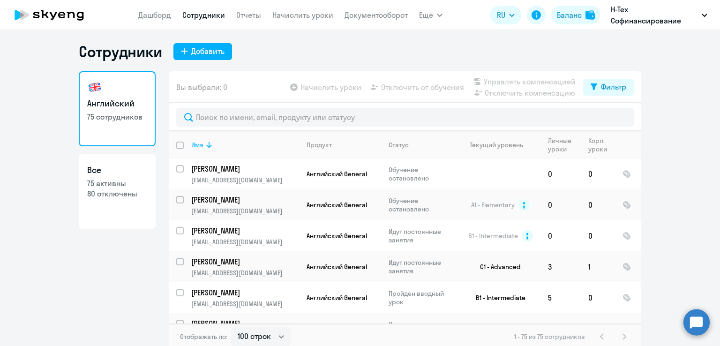
click at [199, 142] on div "Имя" at bounding box center [197, 145] width 12 height 8
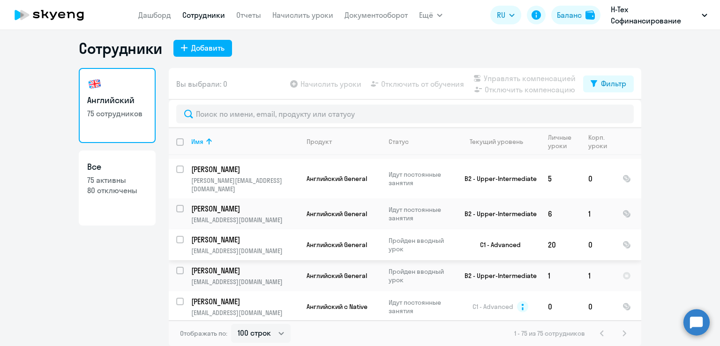
scroll to position [2010, 0]
click at [226, 234] on p "[PERSON_NAME]" at bounding box center [244, 239] width 106 height 10
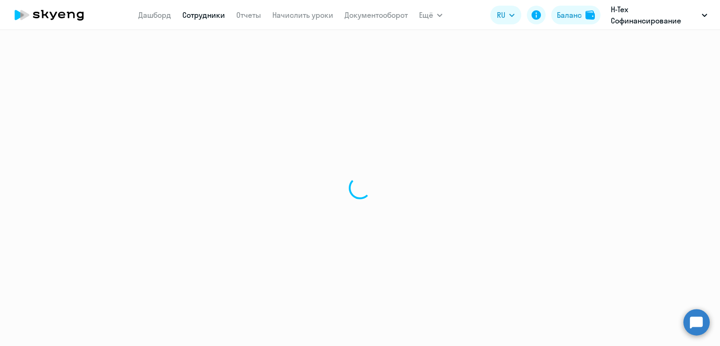
select select "english"
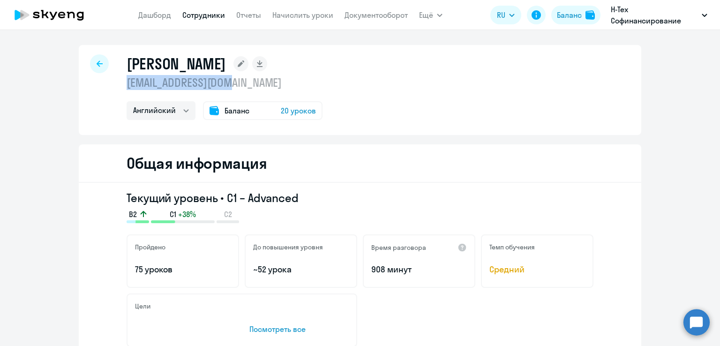
drag, startPoint x: 235, startPoint y: 86, endPoint x: 117, endPoint y: 81, distance: 118.7
click at [117, 81] on div "[PERSON_NAME] [EMAIL_ADDRESS][DOMAIN_NAME] Английский Баланс 20 уроков" at bounding box center [360, 90] width 563 height 90
copy p "[EMAIL_ADDRESS][DOMAIN_NAME]"
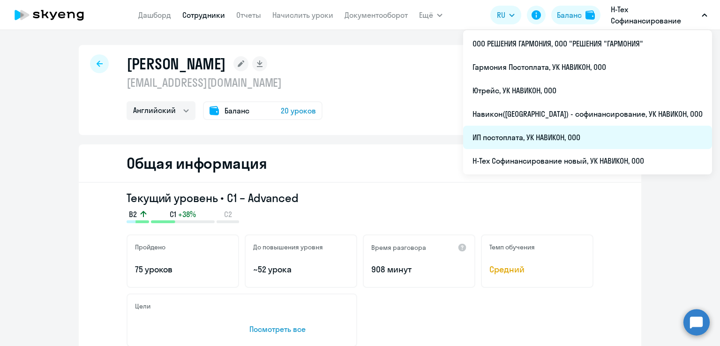
click at [561, 138] on li "ИП постоплата, УК НАВИКОН, ООО" at bounding box center [587, 137] width 249 height 23
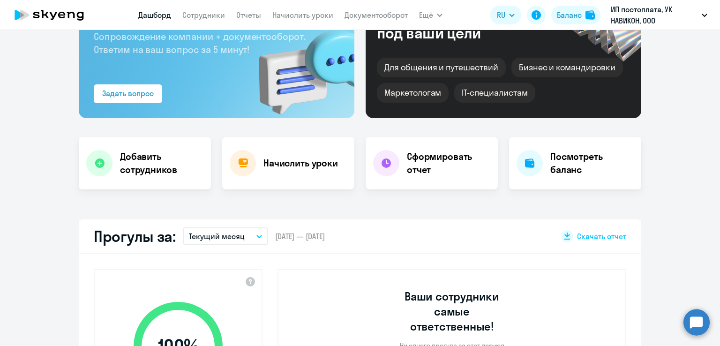
scroll to position [85, 0]
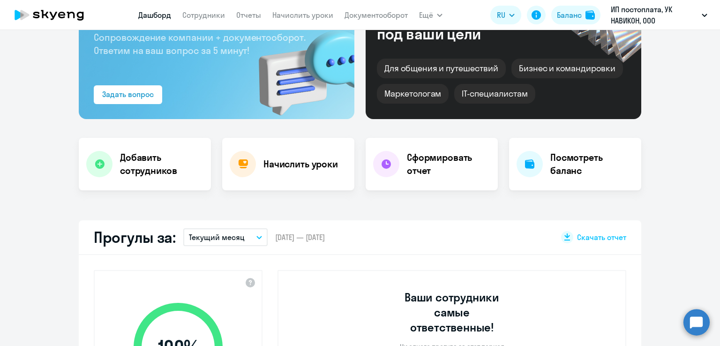
select select "30"
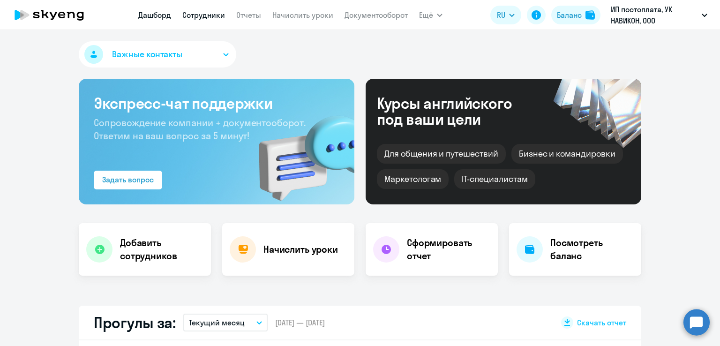
click at [210, 15] on link "Сотрудники" at bounding box center [203, 14] width 43 height 9
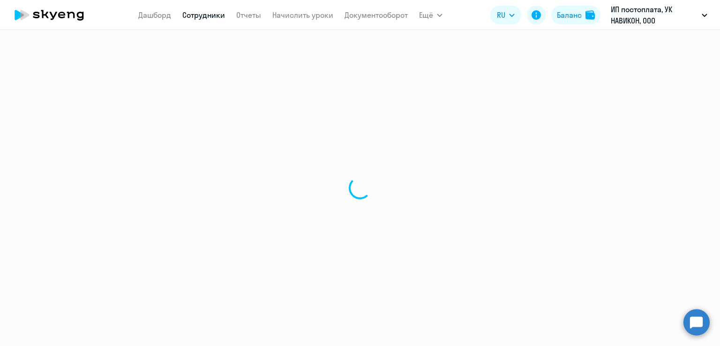
select select "30"
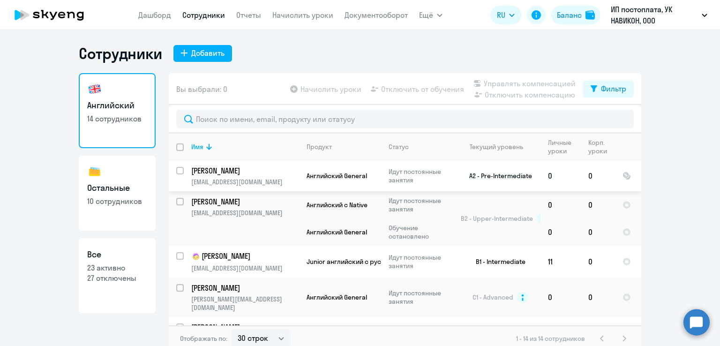
click at [224, 168] on p "[PERSON_NAME]" at bounding box center [244, 170] width 106 height 10
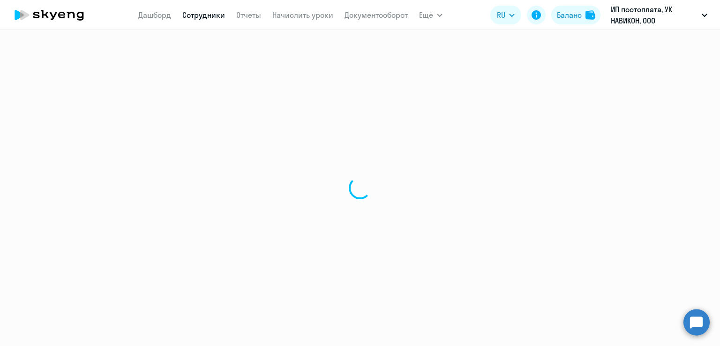
select select "english"
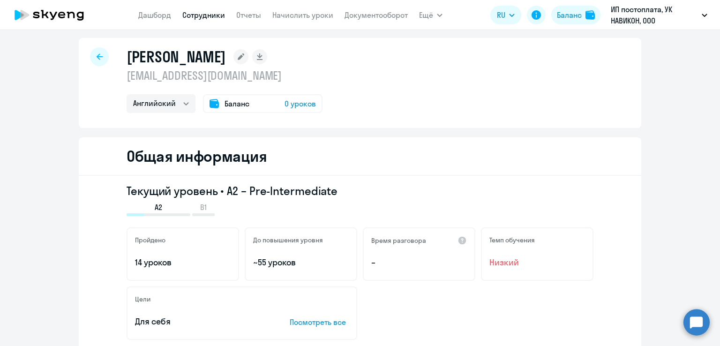
scroll to position [5, 0]
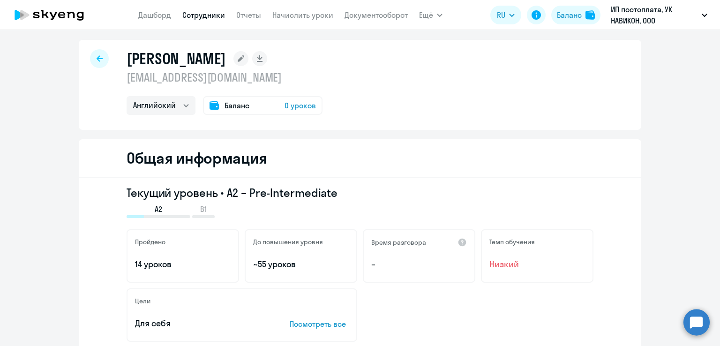
click at [98, 60] on icon at bounding box center [100, 58] width 6 height 7
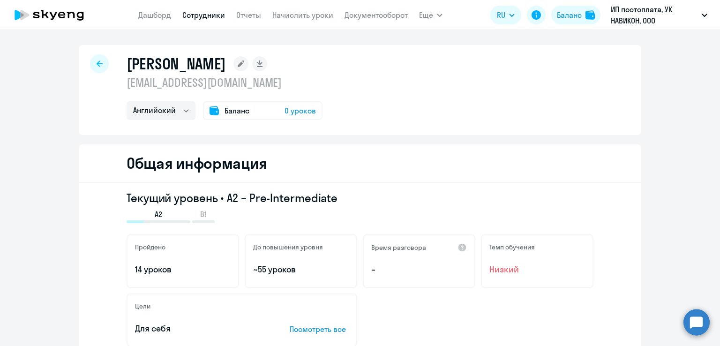
select select "30"
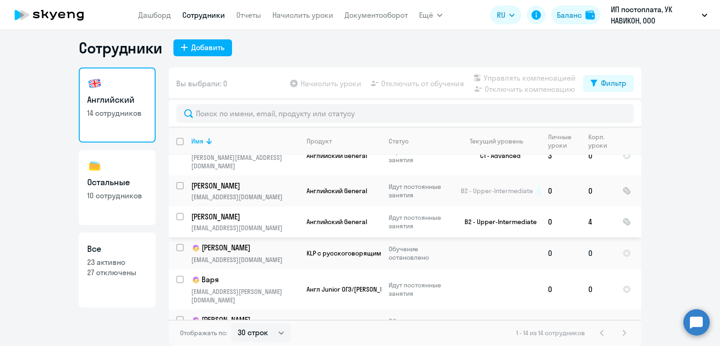
scroll to position [5, 0]
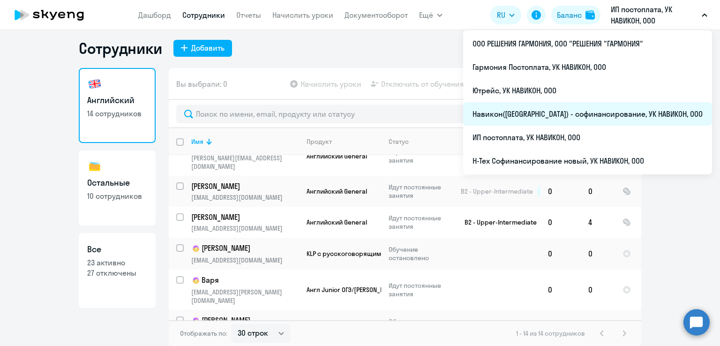
click at [585, 113] on li "Навикон([GEOGRAPHIC_DATA]) - софинансирование, УК НАВИКОН, ООО" at bounding box center [587, 113] width 249 height 23
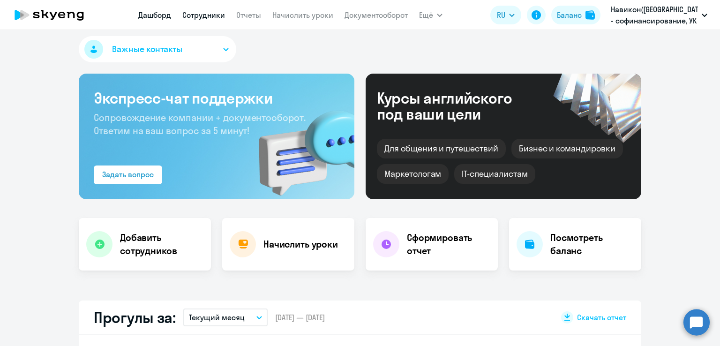
click at [201, 16] on link "Сотрудники" at bounding box center [203, 14] width 43 height 9
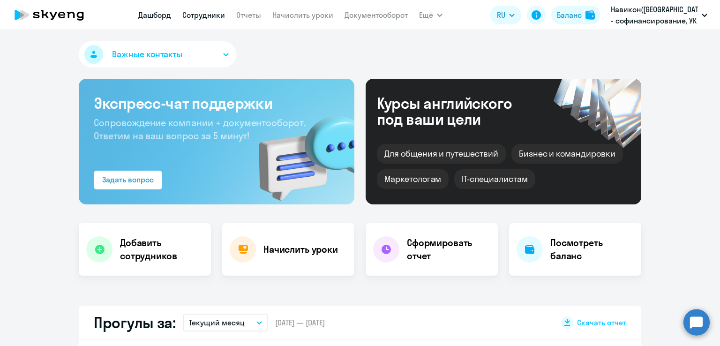
select select "30"
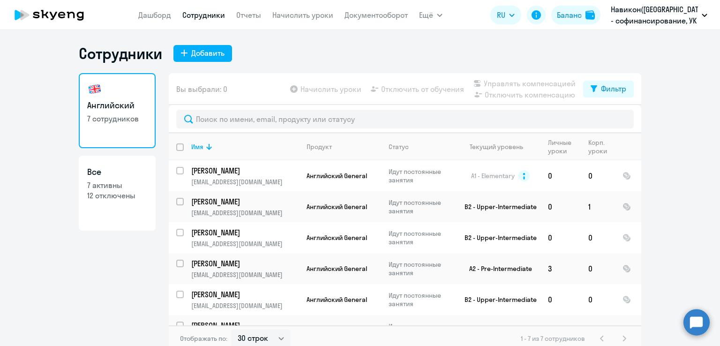
select select "30"
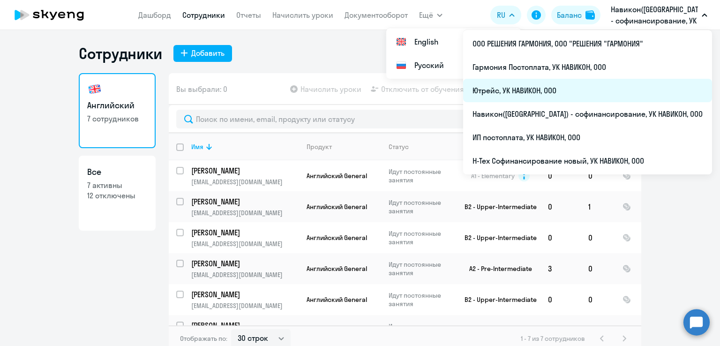
click at [588, 90] on li "Ютрейс, УК НАВИКОН, ООО" at bounding box center [587, 90] width 249 height 23
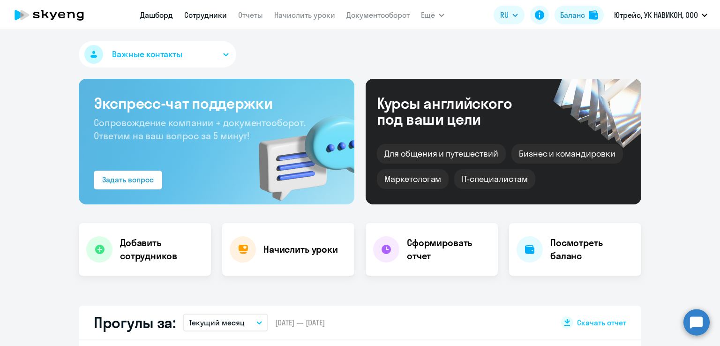
click at [197, 15] on link "Сотрудники" at bounding box center [205, 14] width 43 height 9
select select "30"
